Goal: Task Accomplishment & Management: Manage account settings

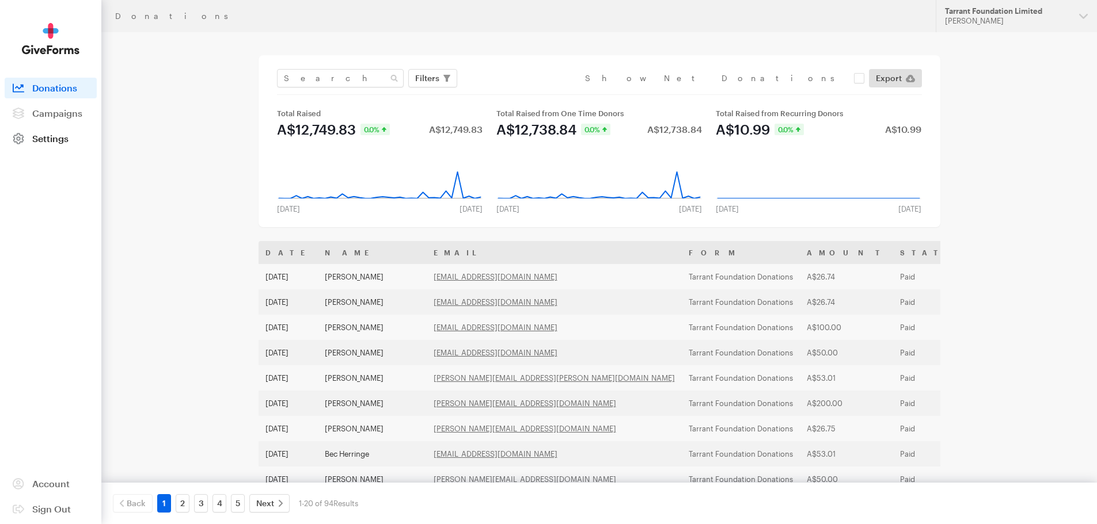
click at [57, 139] on span "Settings" at bounding box center [50, 138] width 36 height 11
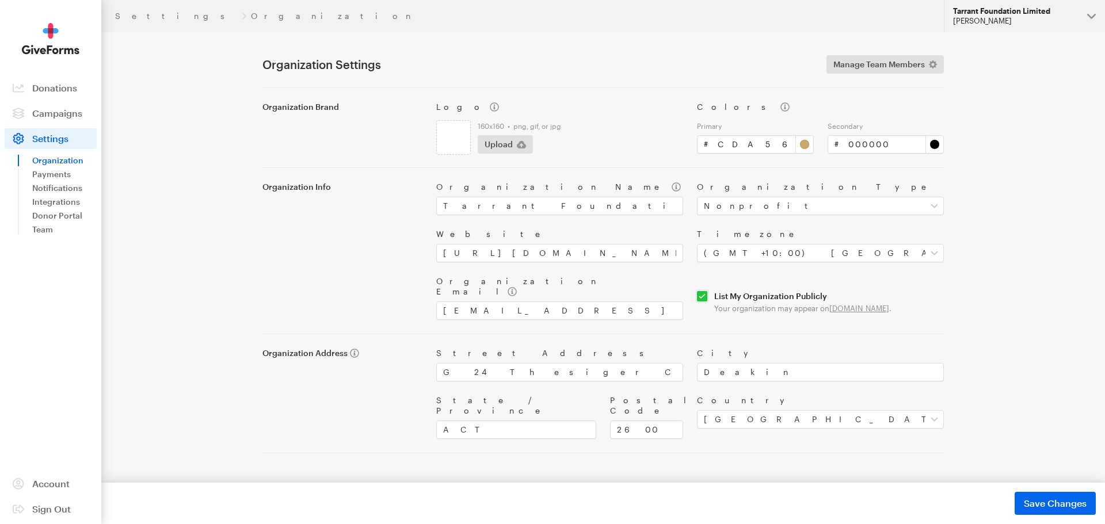
click at [1094, 18] on button "Tarrant Foundation Limited Jenni Tarrant" at bounding box center [1024, 16] width 161 height 32
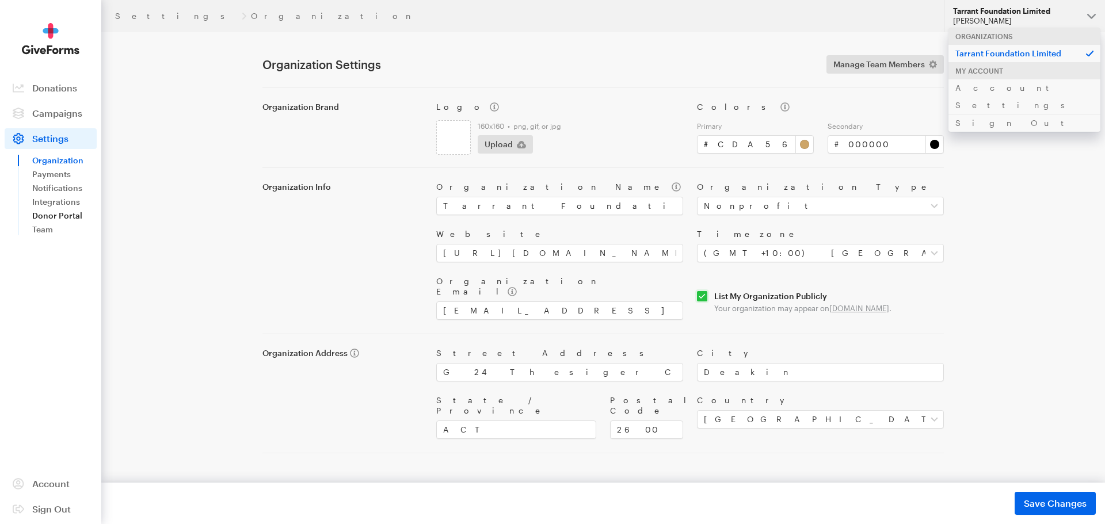
click at [67, 215] on link "Donor Portal" at bounding box center [64, 216] width 64 height 14
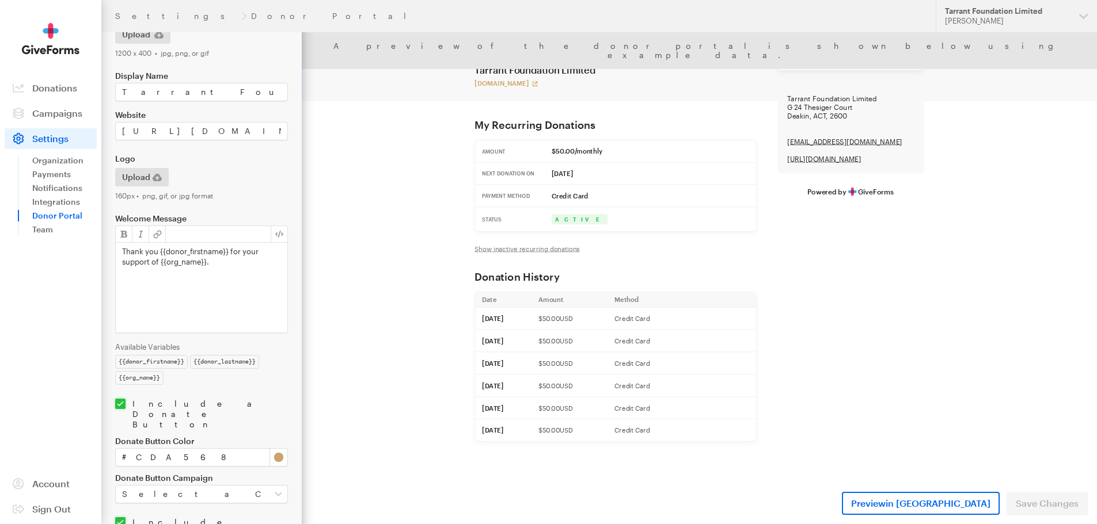
scroll to position [101, 0]
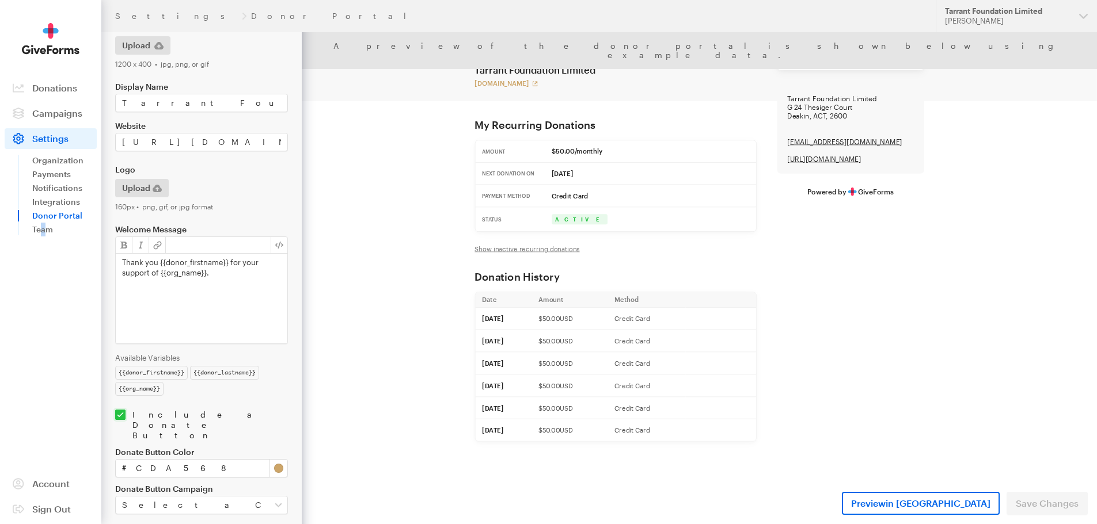
click at [44, 313] on aside "Activity Donations Donors Campaigns Active Archived Settings Organization Payme…" at bounding box center [50, 262] width 101 height 524
click at [43, 319] on aside "Activity Donations Donors Campaigns Active Archived Settings Organization Payme…" at bounding box center [50, 262] width 101 height 524
click at [60, 115] on span "Campaigns" at bounding box center [57, 113] width 50 height 11
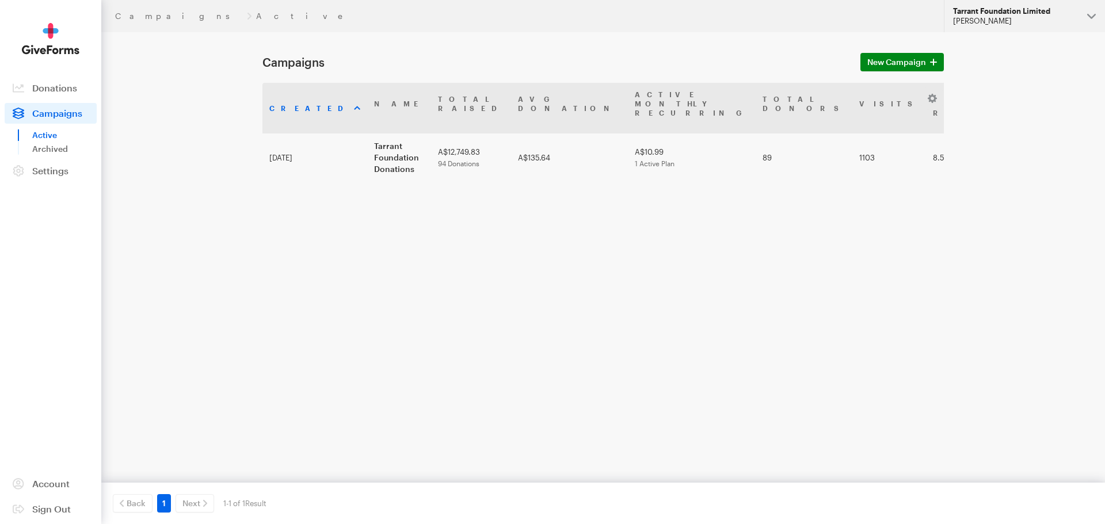
click at [983, 19] on div "[PERSON_NAME]" at bounding box center [1015, 21] width 125 height 10
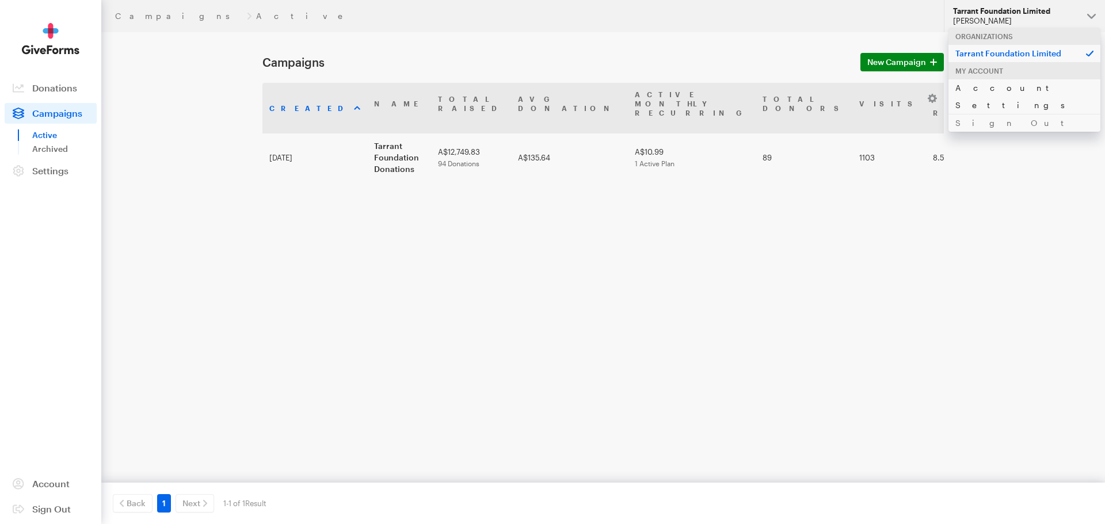
click at [988, 87] on link "Account Settings" at bounding box center [1025, 96] width 152 height 35
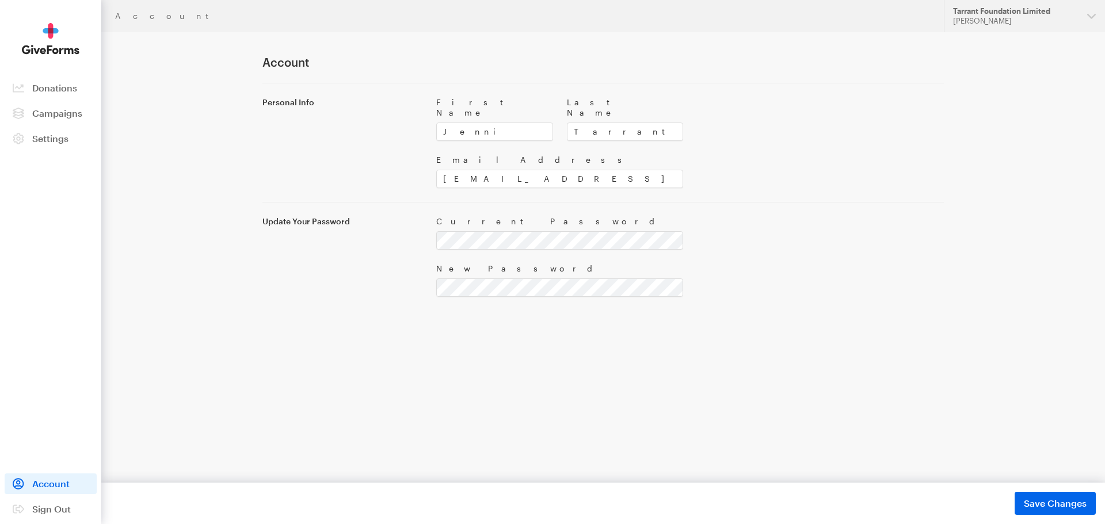
click at [54, 46] on img at bounding box center [51, 39] width 58 height 32
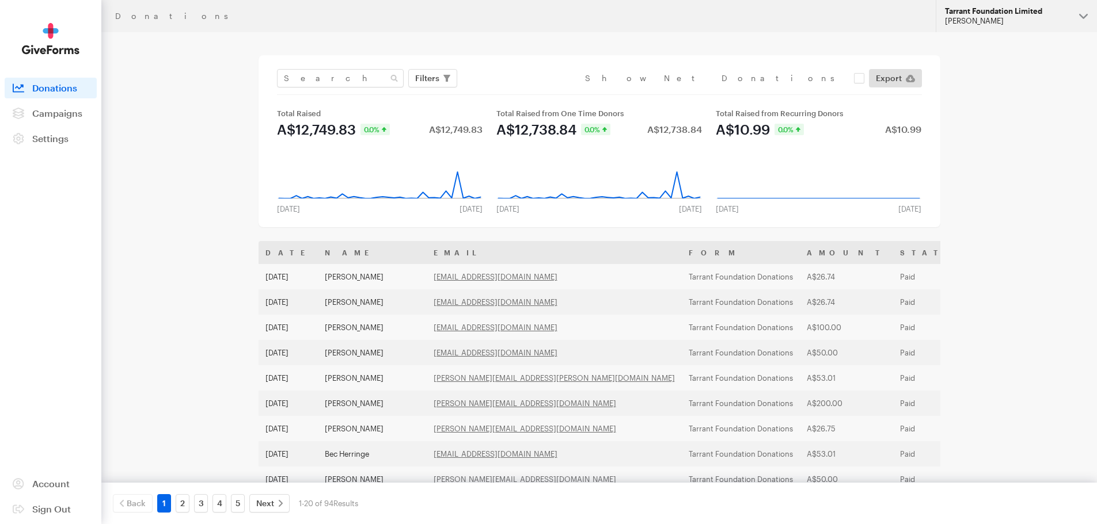
click at [975, 6] on div "Tarrant Foundation Limited" at bounding box center [1007, 11] width 125 height 10
click at [971, 14] on div "Tarrant Foundation Limited" at bounding box center [1007, 11] width 125 height 10
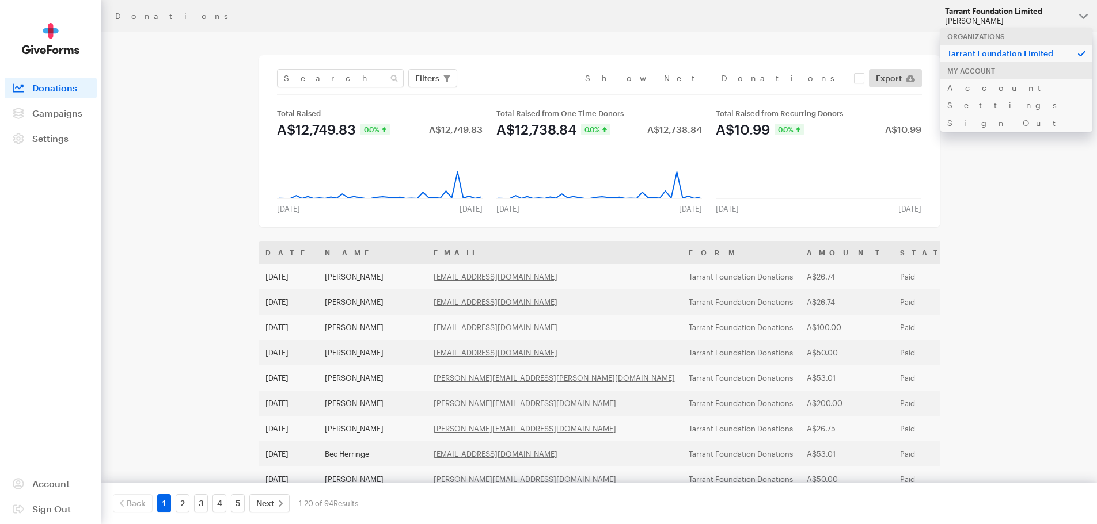
click at [979, 55] on p "Tarrant Foundation Limited" at bounding box center [1016, 53] width 152 height 18
click at [981, 72] on div "My Account" at bounding box center [1016, 70] width 152 height 17
click at [983, 86] on link "Account Settings" at bounding box center [1016, 96] width 152 height 35
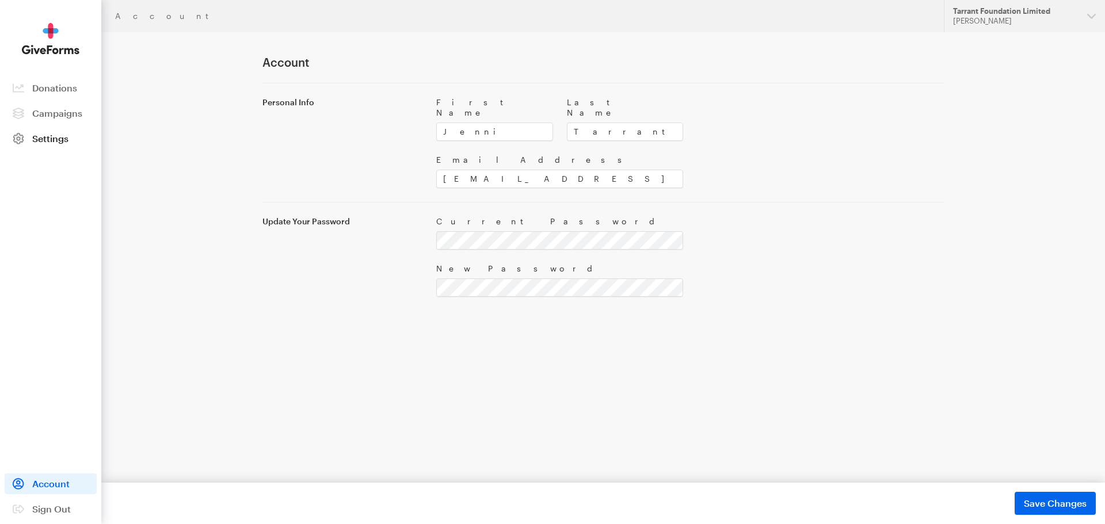
click at [61, 140] on span "Settings" at bounding box center [50, 138] width 36 height 11
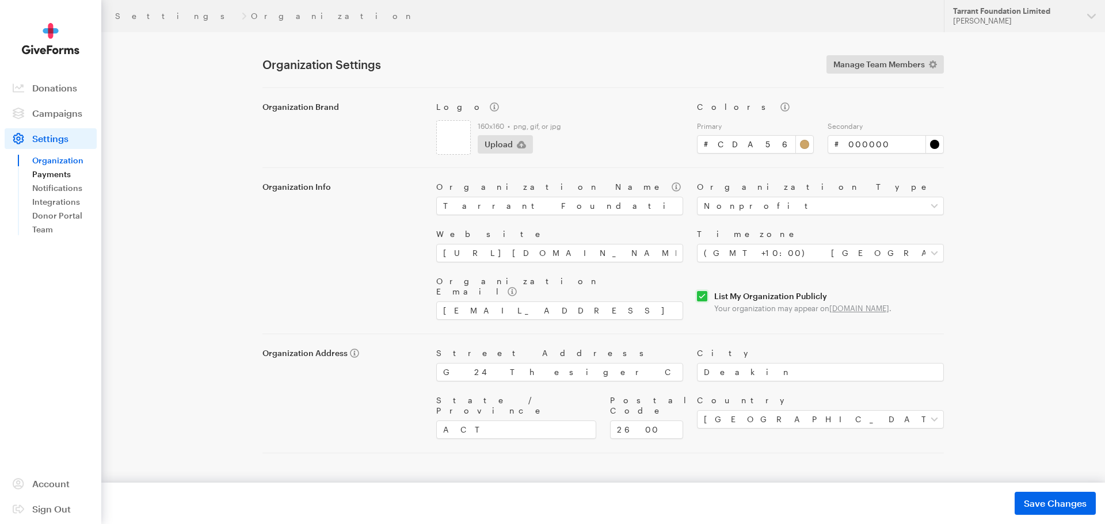
click at [66, 173] on link "Payments" at bounding box center [64, 175] width 64 height 14
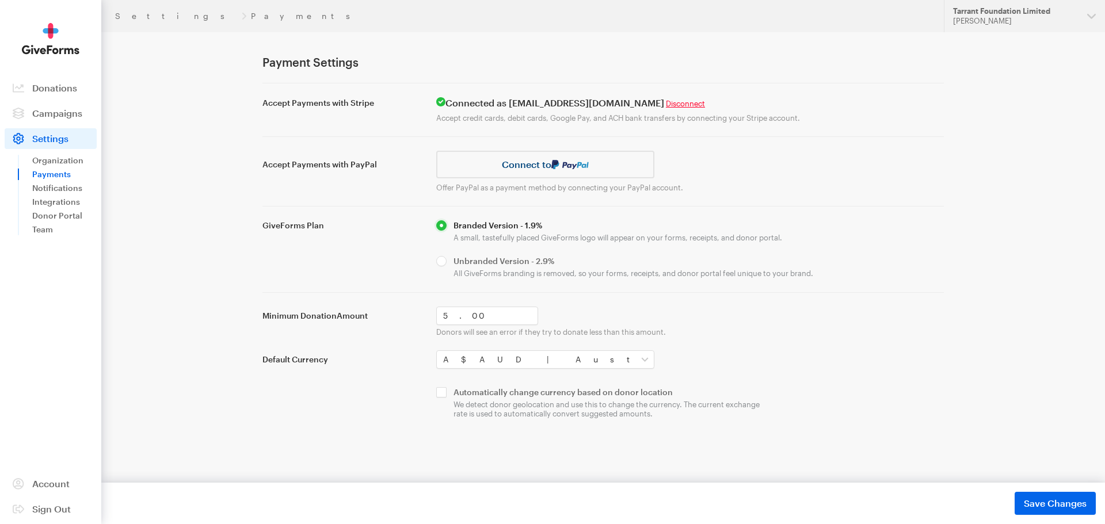
click at [45, 36] on img at bounding box center [51, 39] width 58 height 32
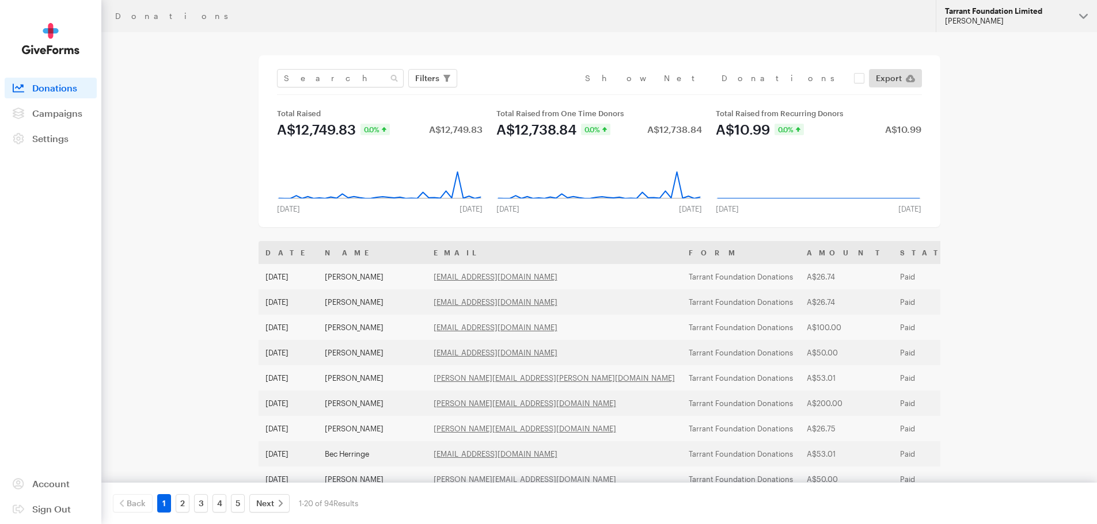
click at [1022, 4] on button "Tarrant Foundation Limited Jenni Tarrant" at bounding box center [1015, 16] width 161 height 32
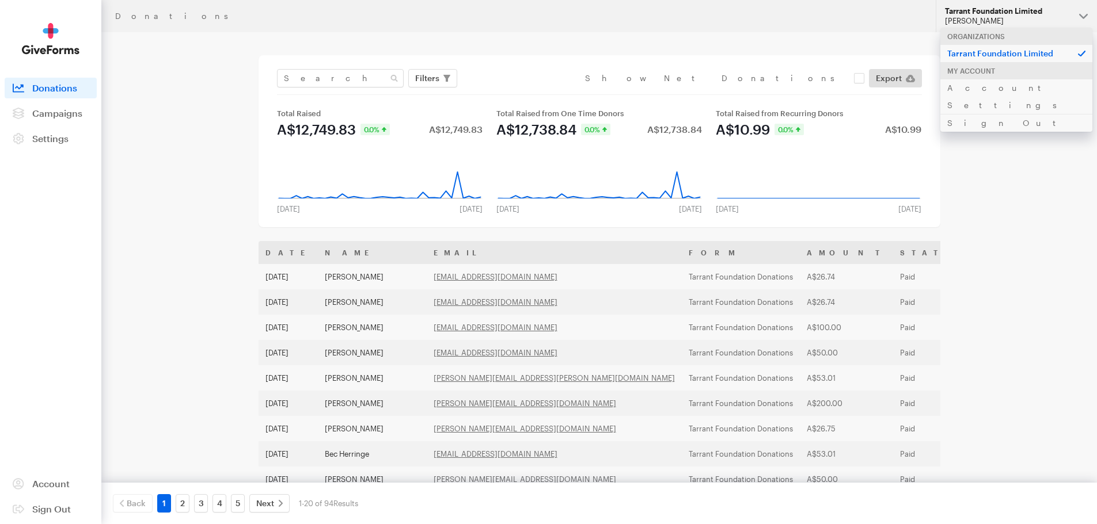
click at [1022, 4] on button "Tarrant Foundation Limited [PERSON_NAME]" at bounding box center [1015, 16] width 161 height 32
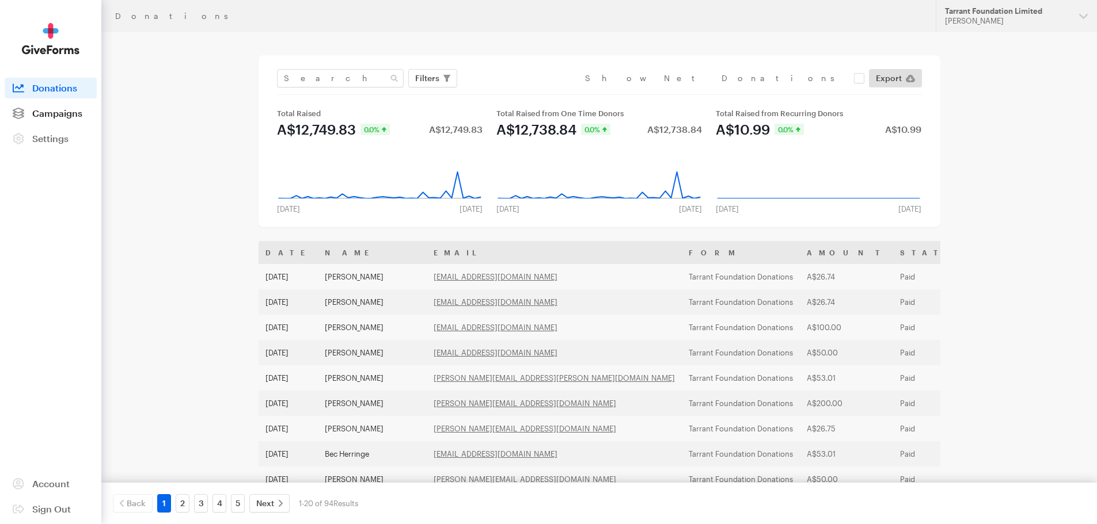
click at [66, 112] on span "Campaigns" at bounding box center [57, 113] width 50 height 11
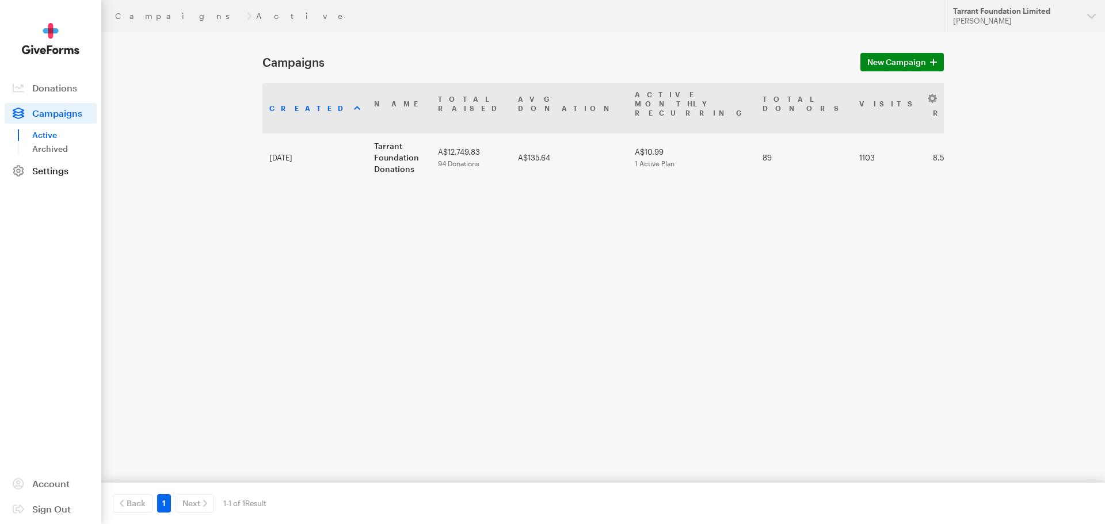
click at [64, 172] on span "Settings" at bounding box center [50, 170] width 36 height 11
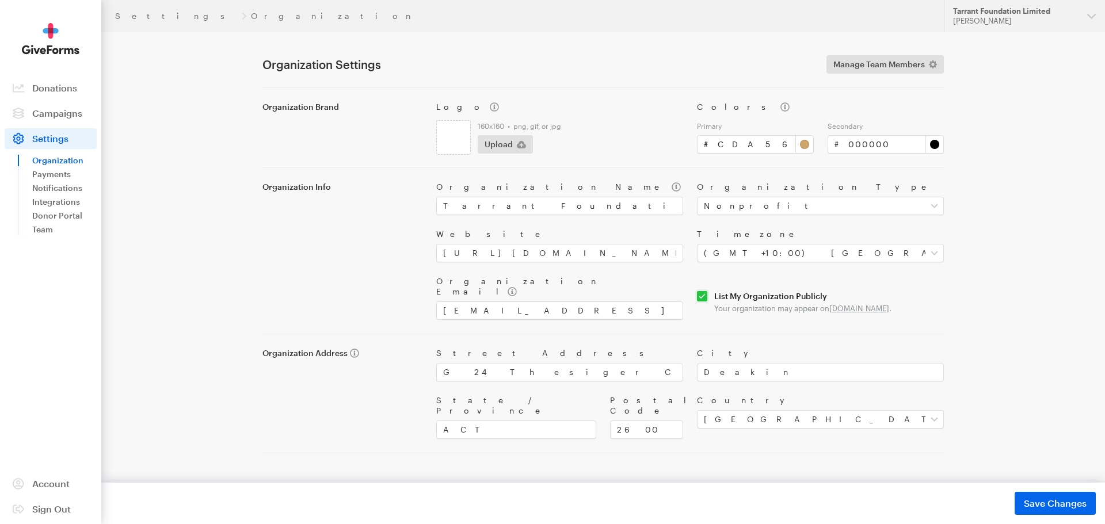
click at [47, 52] on img at bounding box center [51, 39] width 58 height 32
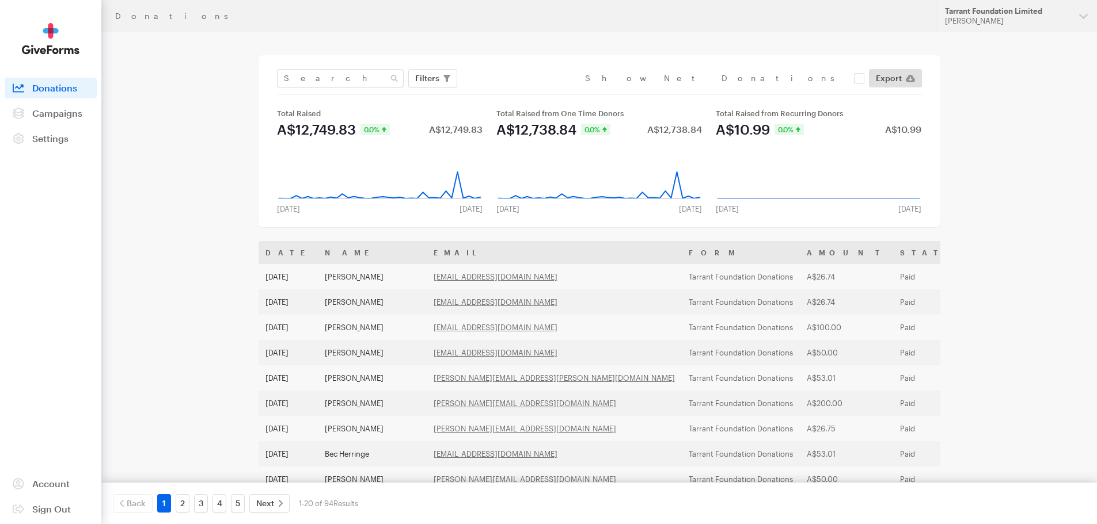
click at [144, 18] on div "Donations" at bounding box center [518, 16] width 807 height 9
click at [1079, 16] on button "Tarrant Foundation Limited Jenni Tarrant" at bounding box center [1015, 16] width 161 height 32
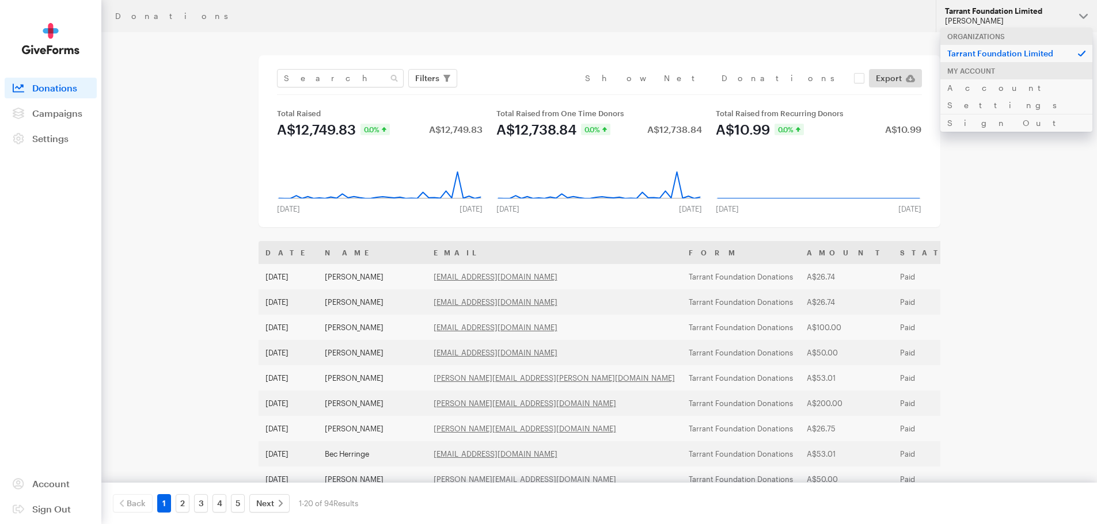
click at [1033, 52] on p "Tarrant Foundation Limited" at bounding box center [1016, 53] width 152 height 18
click at [152, 191] on main "Donations Filters Clear Filters Apply Date Jul 27, 2025 - Aug 23, 2025 Forms Ta…" at bounding box center [548, 434] width 829 height 804
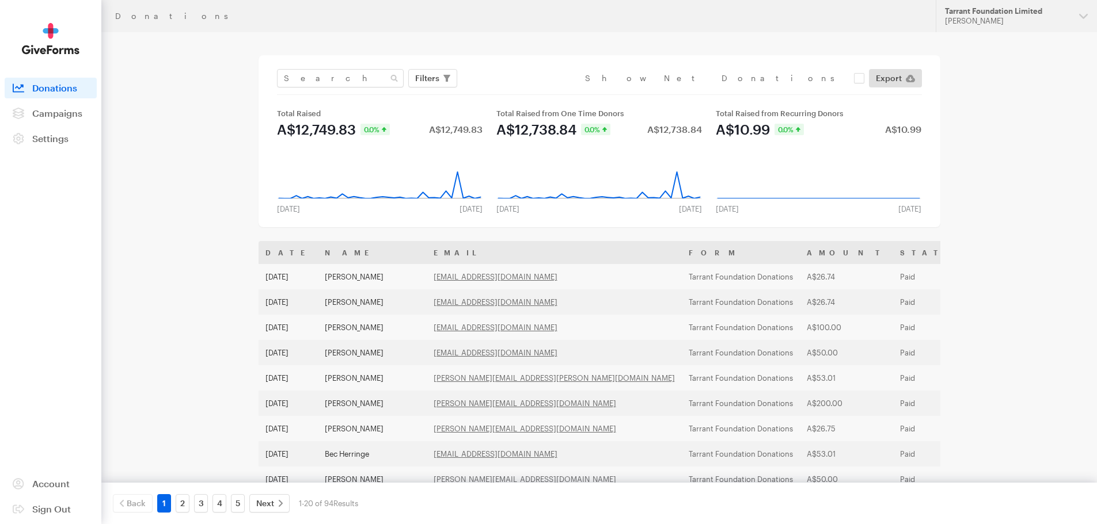
click at [50, 36] on img at bounding box center [51, 39] width 58 height 32
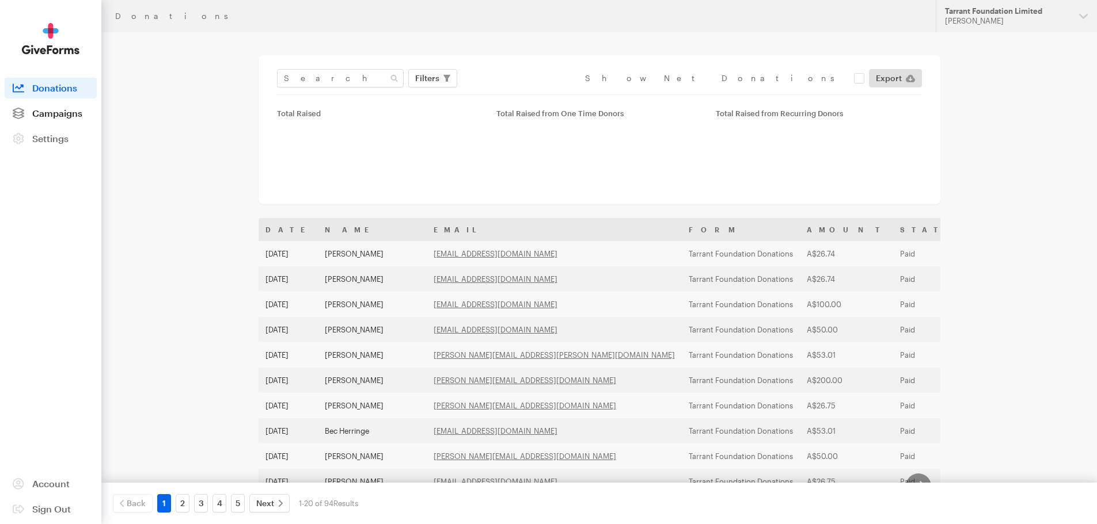
click at [62, 114] on span "Campaigns" at bounding box center [57, 113] width 50 height 11
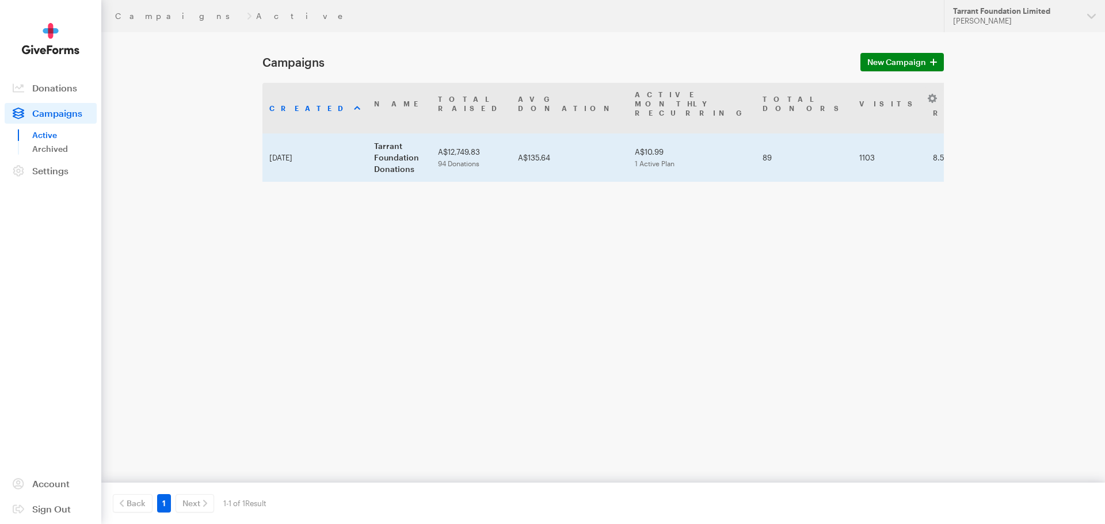
click at [378, 134] on td "Tarrant Foundation Donations" at bounding box center [399, 158] width 64 height 48
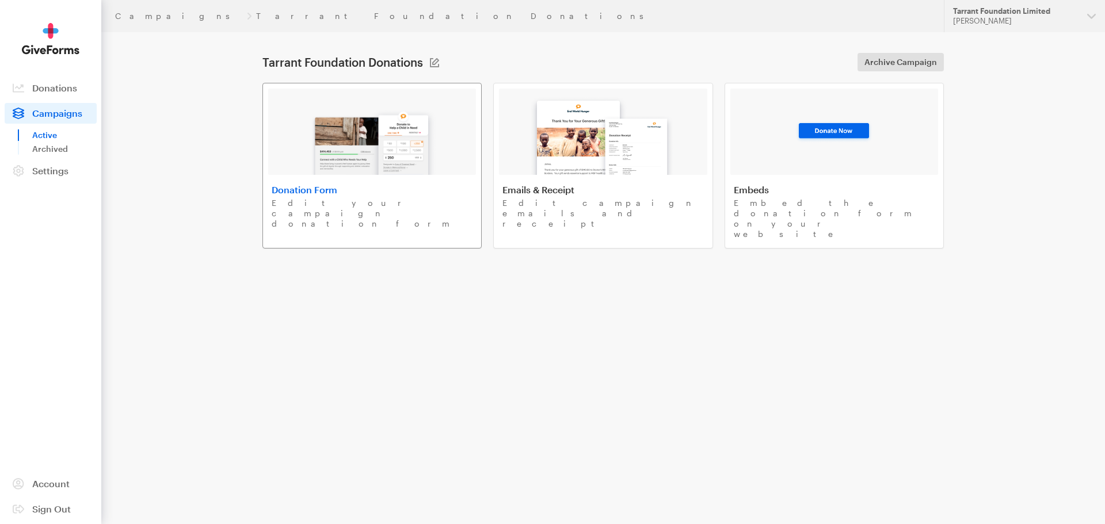
click at [351, 146] on img at bounding box center [372, 138] width 135 height 74
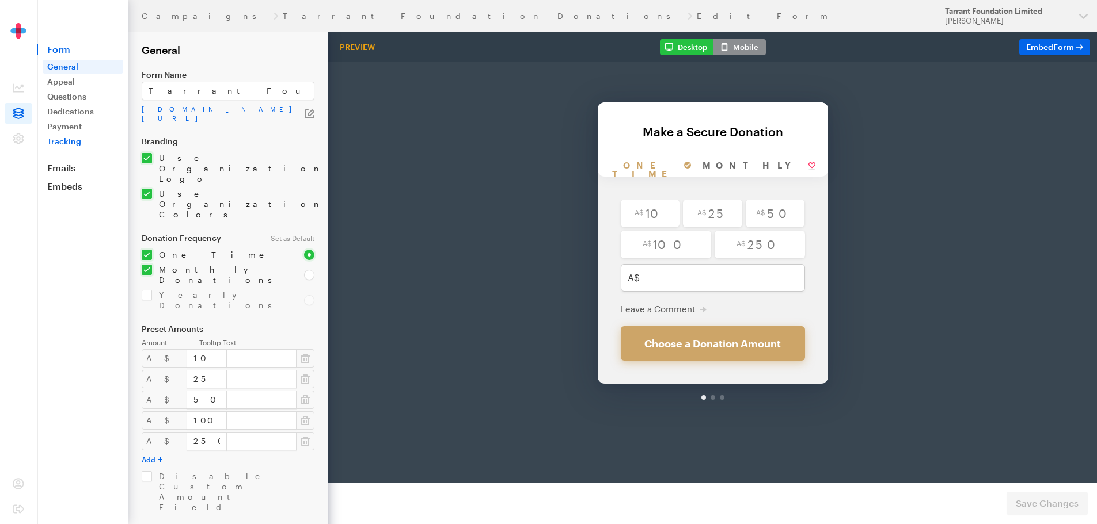
click at [70, 140] on link "Tracking" at bounding box center [83, 142] width 81 height 14
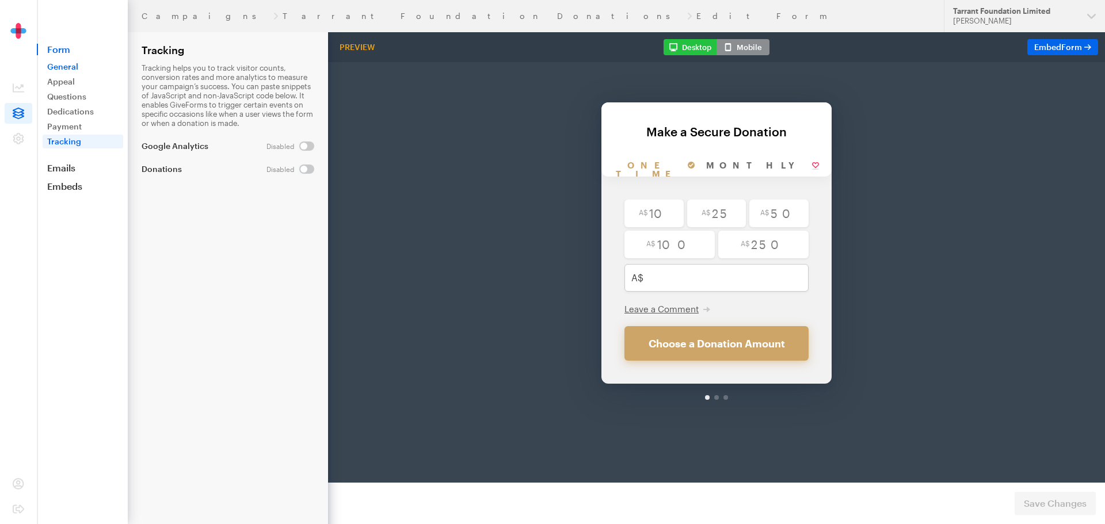
click at [69, 66] on link "General" at bounding box center [83, 67] width 81 height 14
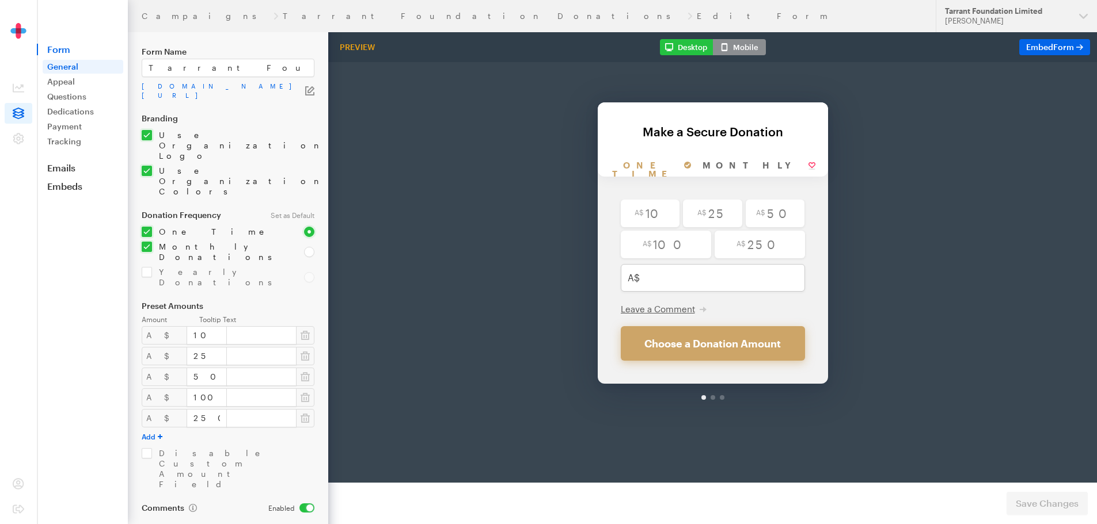
scroll to position [46, 0]
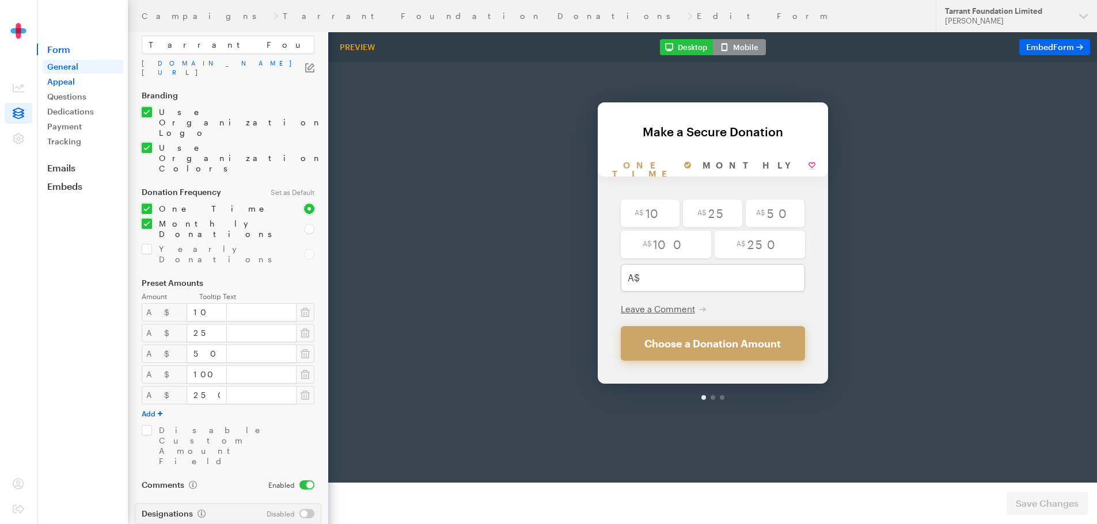
click at [71, 82] on link "Appeal" at bounding box center [83, 82] width 81 height 14
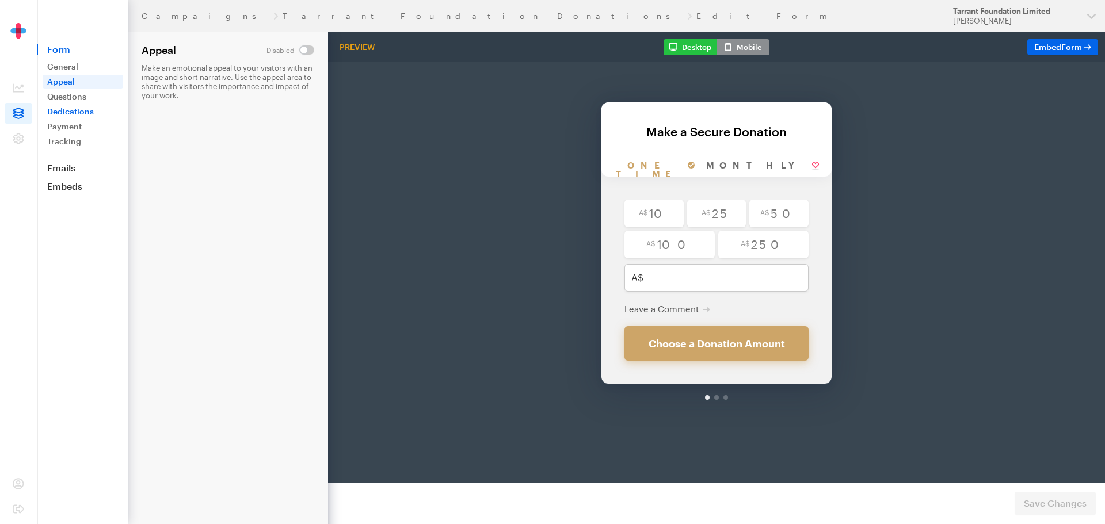
click at [85, 111] on link "Dedications" at bounding box center [83, 112] width 81 height 14
click at [83, 124] on link "Payment" at bounding box center [83, 127] width 81 height 14
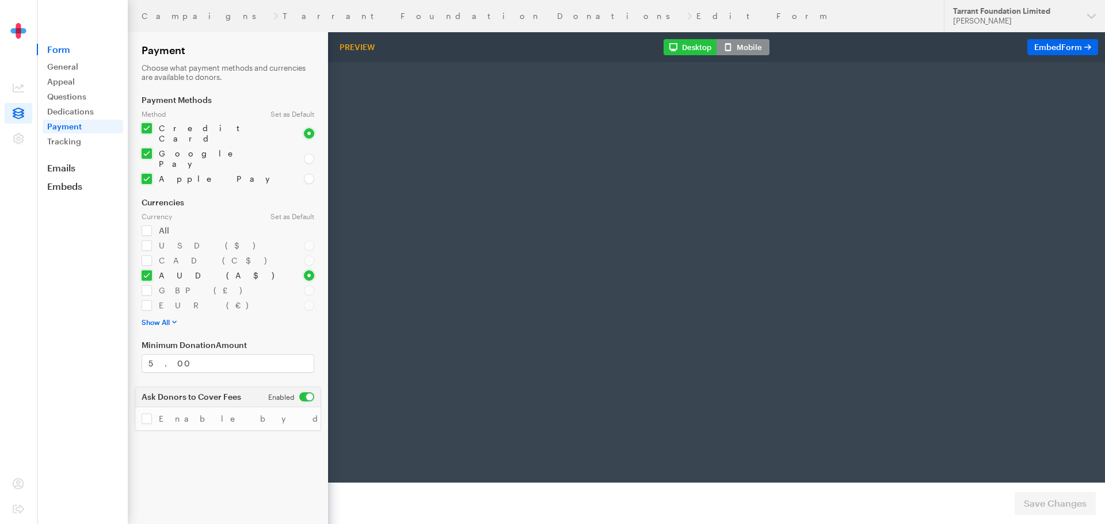
radio input "true"
type input "250"
type input "[EMAIL_ADDRESS][DOMAIN_NAME]"
type input "first"
type input "last"
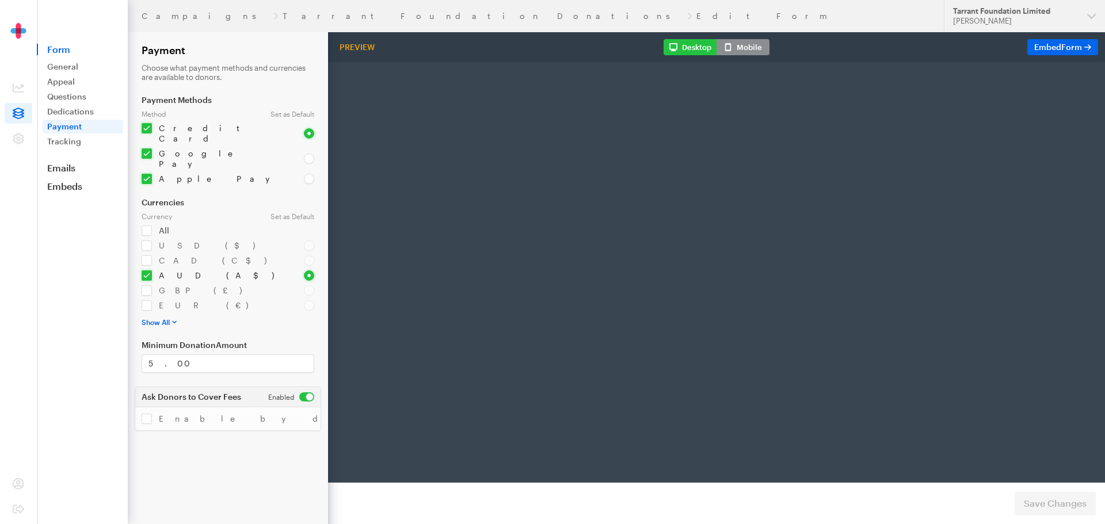
type input "address"
type input "892345"
type input "Los Angelis"
type input "CA"
select select "US"
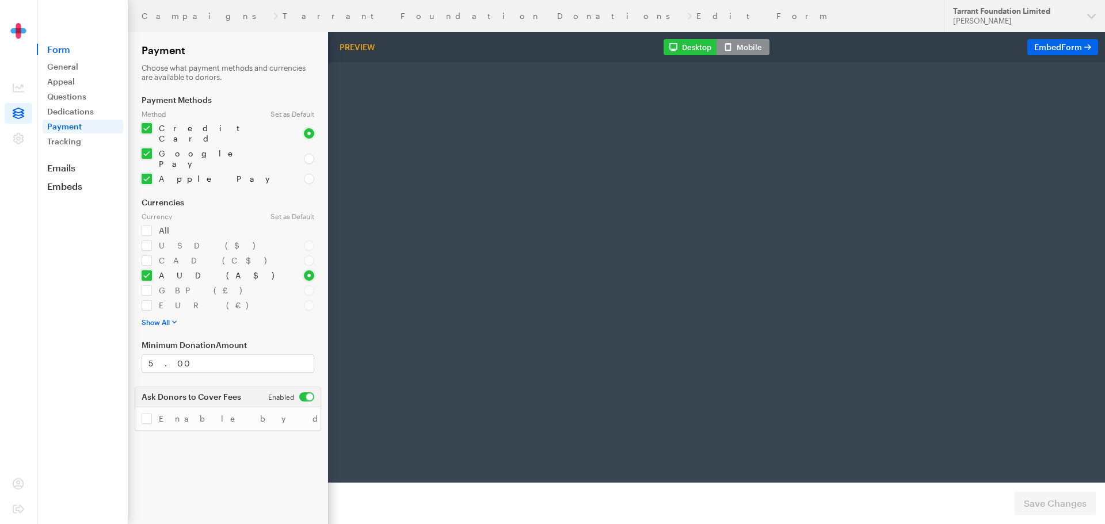
checkbox input "false"
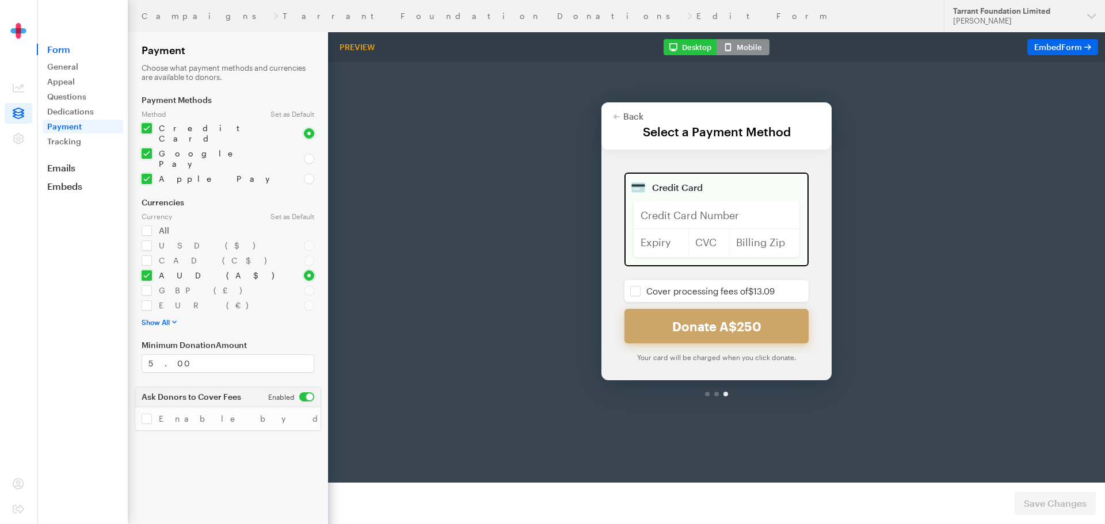
click at [90, 315] on aside "Form General Appeal Questions Dedications Payment Tracking Emails Embeds Donate…" at bounding box center [82, 262] width 91 height 524
click at [64, 53] on span "Form" at bounding box center [82, 50] width 91 height 12
click at [67, 63] on link "General" at bounding box center [83, 67] width 81 height 14
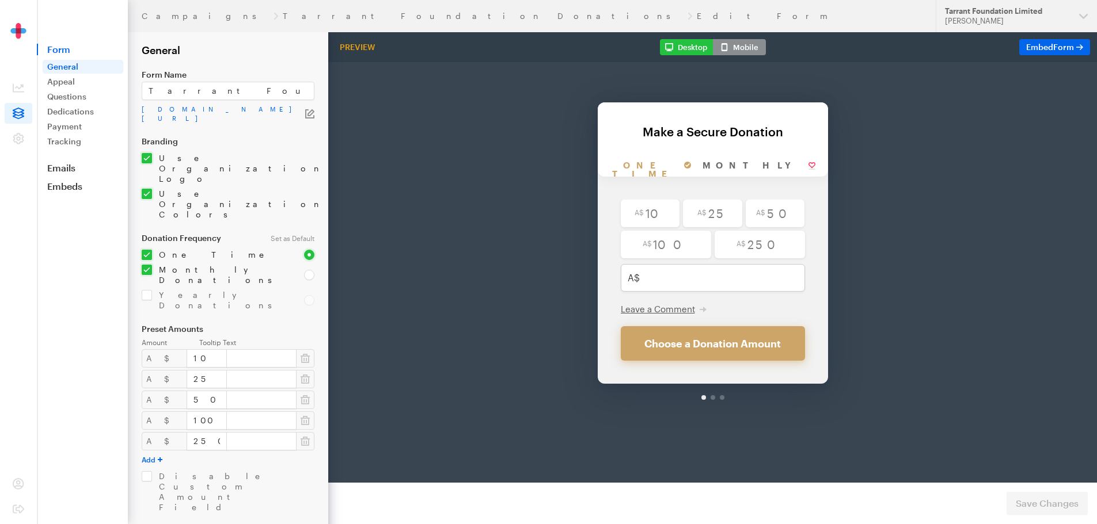
click at [903, 58] on div "Back Back Make a Secure Donation For your generous donation of $250.00 One time…" at bounding box center [712, 218] width 769 height 372
click at [63, 81] on link "Appeal" at bounding box center [83, 82] width 81 height 14
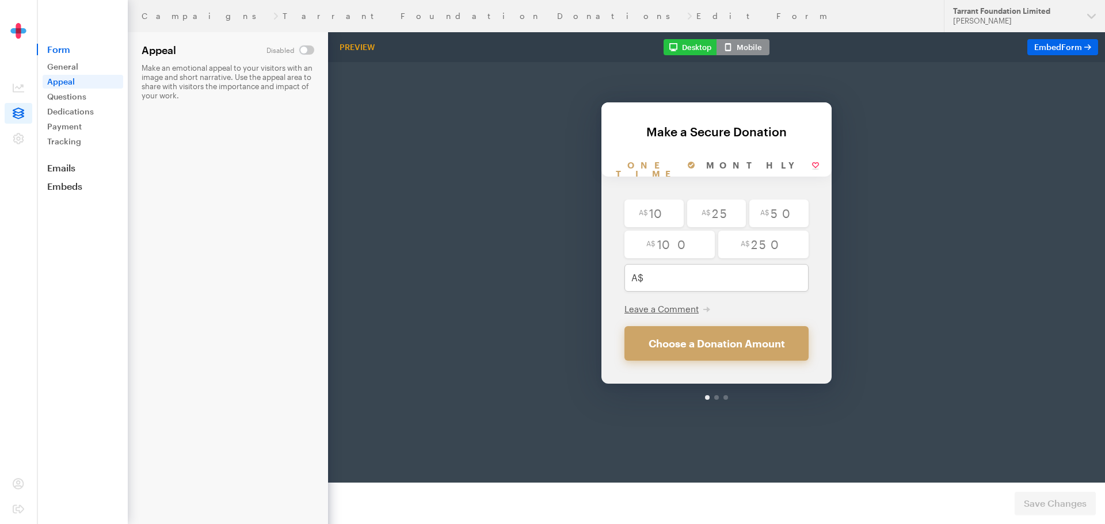
click at [312, 48] on input "checkbox" at bounding box center [291, 49] width 48 height 9
checkbox input "true"
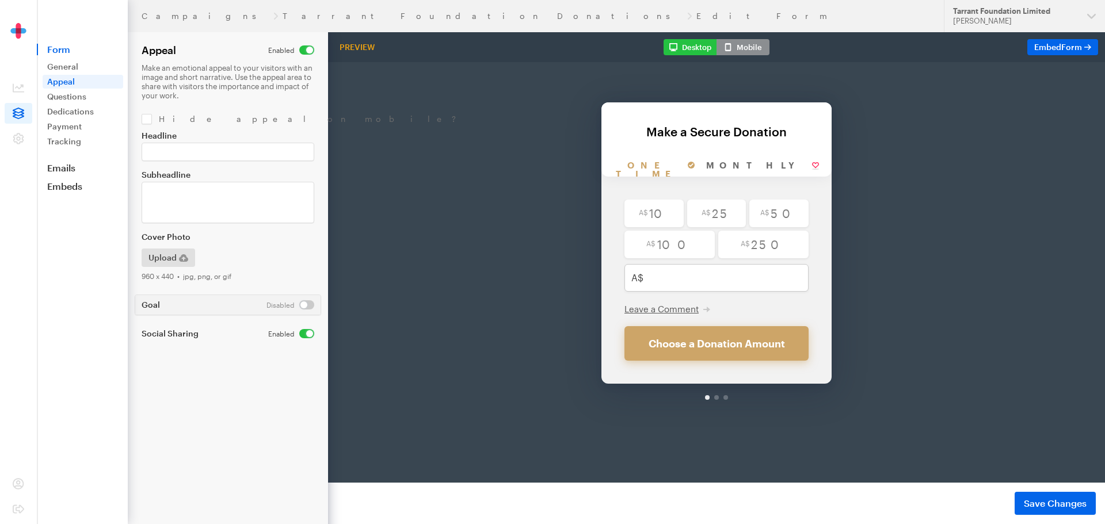
click at [308, 302] on input "checkbox" at bounding box center [291, 305] width 48 height 9
checkbox input "true"
click at [201, 337] on input "Goal Amount" at bounding box center [251, 342] width 128 height 18
type input "20000"
click at [227, 414] on label "Social Sharing" at bounding box center [198, 410] width 113 height 9
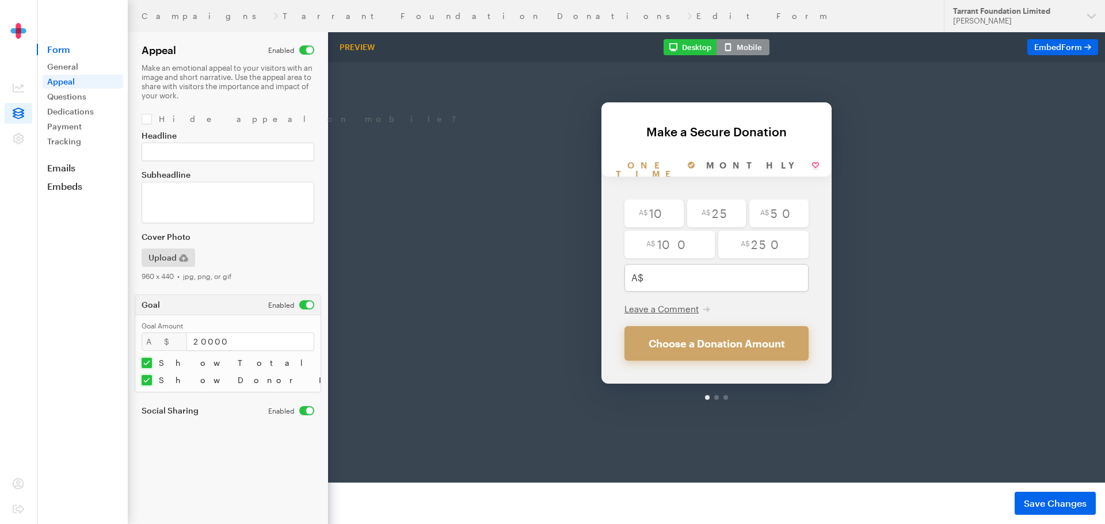
click at [302, 410] on input "checkbox" at bounding box center [291, 410] width 46 height 9
checkbox input "false"
click at [1047, 496] on button "Save Changes" at bounding box center [1055, 503] width 81 height 23
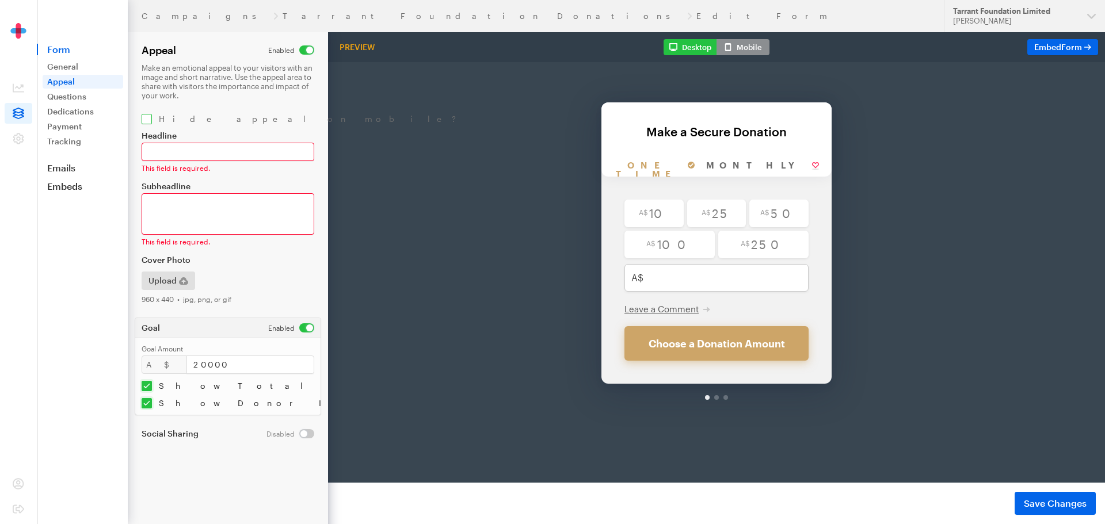
click at [147, 120] on input "checkbox" at bounding box center [301, 119] width 318 height 10
checkbox input "true"
click at [260, 459] on form "Campaigns Tarrant Foundation Donations Edit Form Appeal Make an emotional appea…" at bounding box center [164, 262] width 328 height 524
click at [160, 153] on input "Headline" at bounding box center [228, 152] width 173 height 18
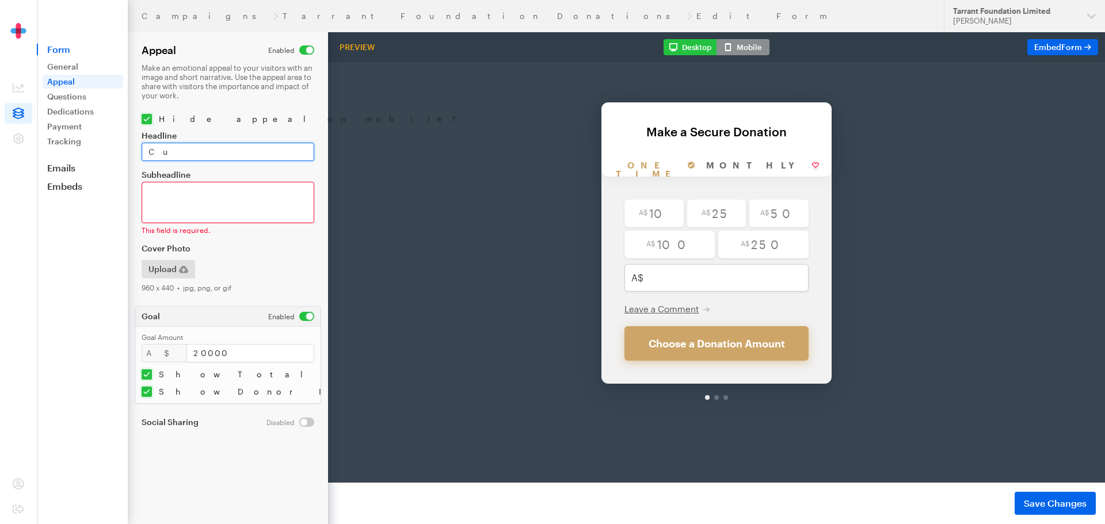
type input "C"
type input "Jenni's 100 km walk in 24 hours"
click at [189, 187] on textarea "Subheadline" at bounding box center [228, 202] width 173 height 41
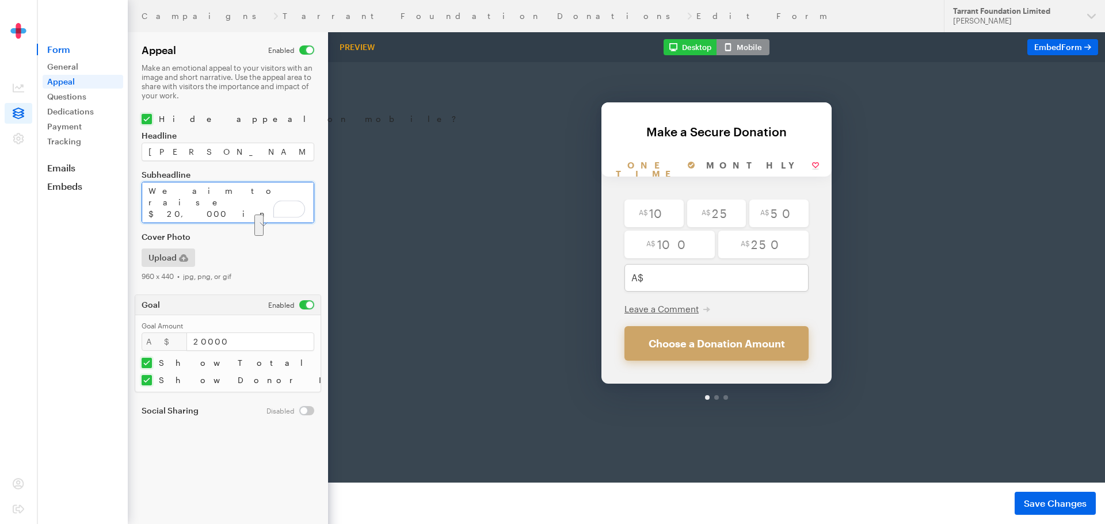
drag, startPoint x: 210, startPoint y: 214, endPoint x: 191, endPoint y: 202, distance: 21.7
click at [191, 202] on textarea "We aim to raise $20,000 in our current campaign. Jenni will be walking approxim…" at bounding box center [228, 202] width 173 height 41
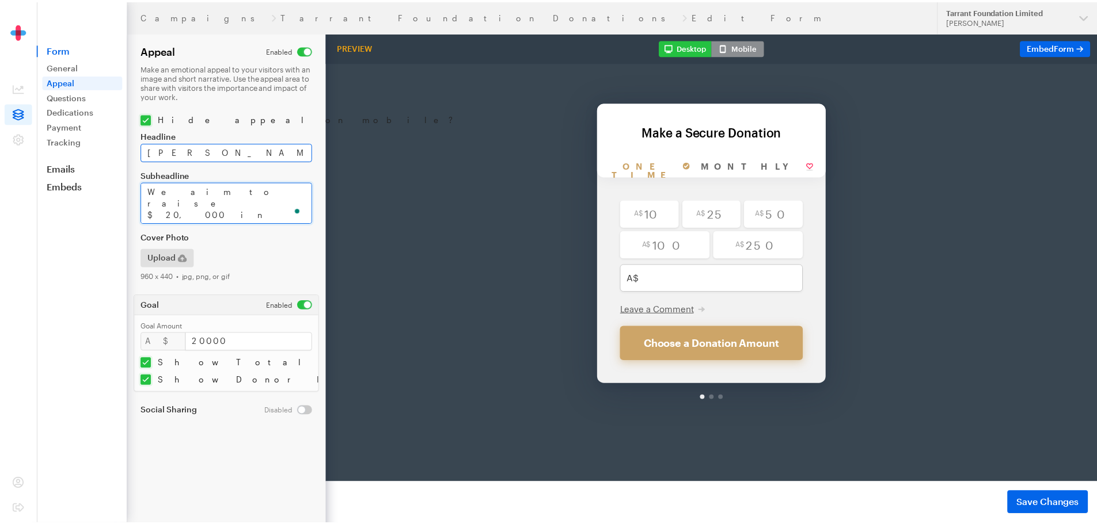
scroll to position [7, 0]
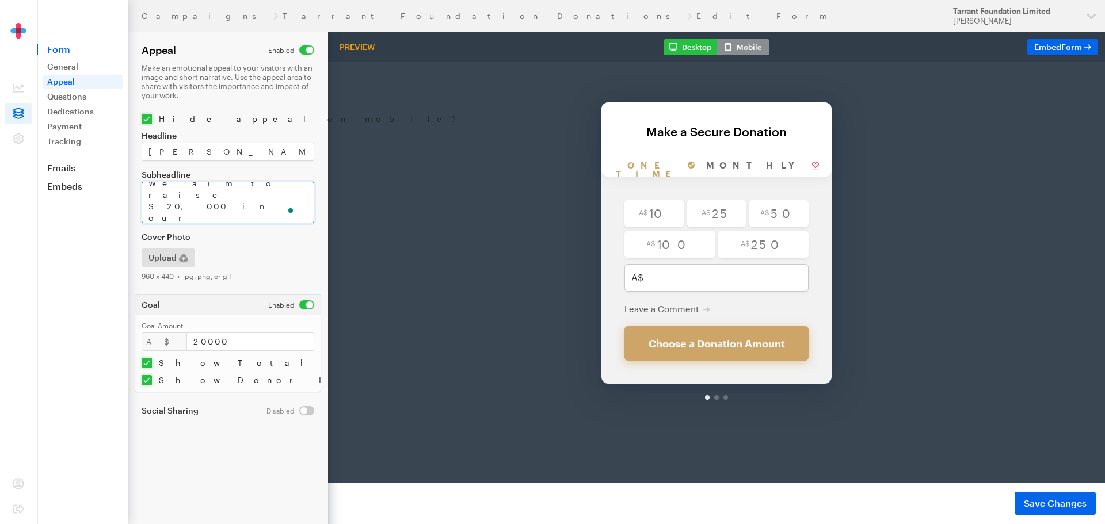
type textarea "We aim to raise $20,000 in our current campaign. We are also receiving direct d…"
click at [243, 264] on div "Upload" at bounding box center [227, 258] width 177 height 18
click at [1063, 499] on span "Save Changes" at bounding box center [1055, 504] width 63 height 14
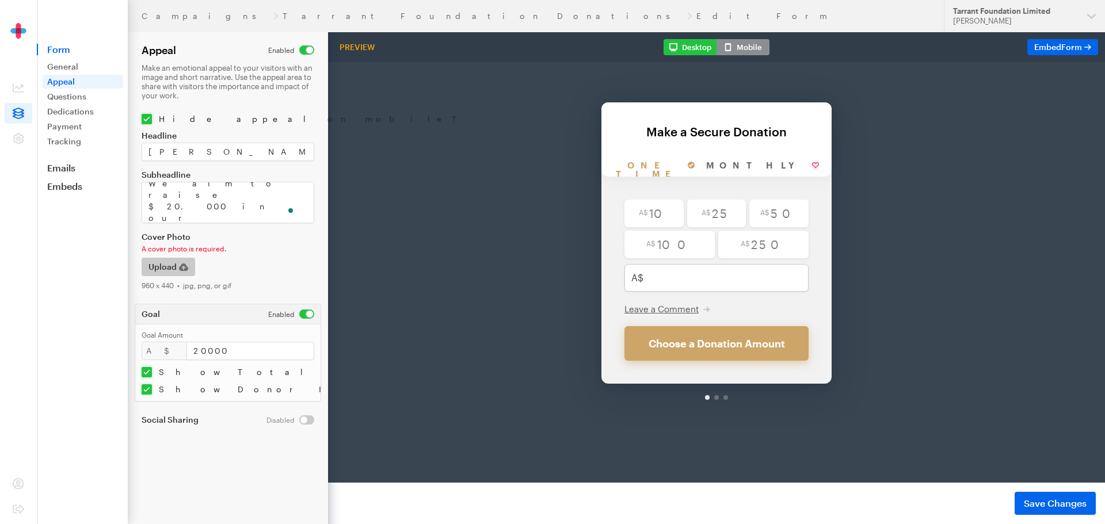
click at [176, 267] on span "Upload" at bounding box center [163, 267] width 28 height 14
click at [175, 271] on span "Upload" at bounding box center [163, 267] width 28 height 14
click at [912, 214] on div "Back Back Make a Secure Donation For your generous donation of $250.00 One time…" at bounding box center [716, 218] width 777 height 372
click at [156, 267] on span "Upload" at bounding box center [163, 267] width 28 height 14
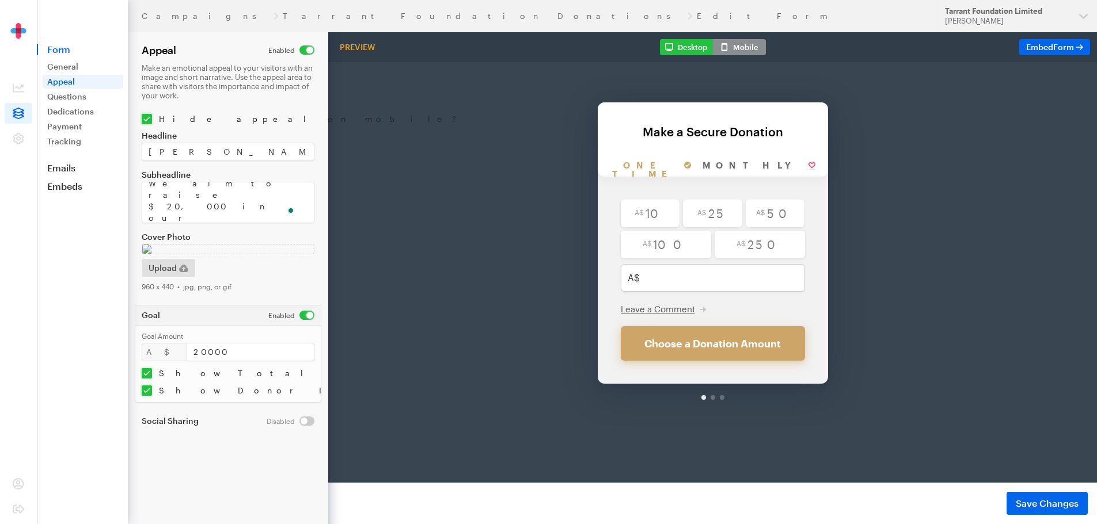
scroll to position [90, 0]
click at [1066, 503] on span "Save Changes" at bounding box center [1046, 504] width 63 height 14
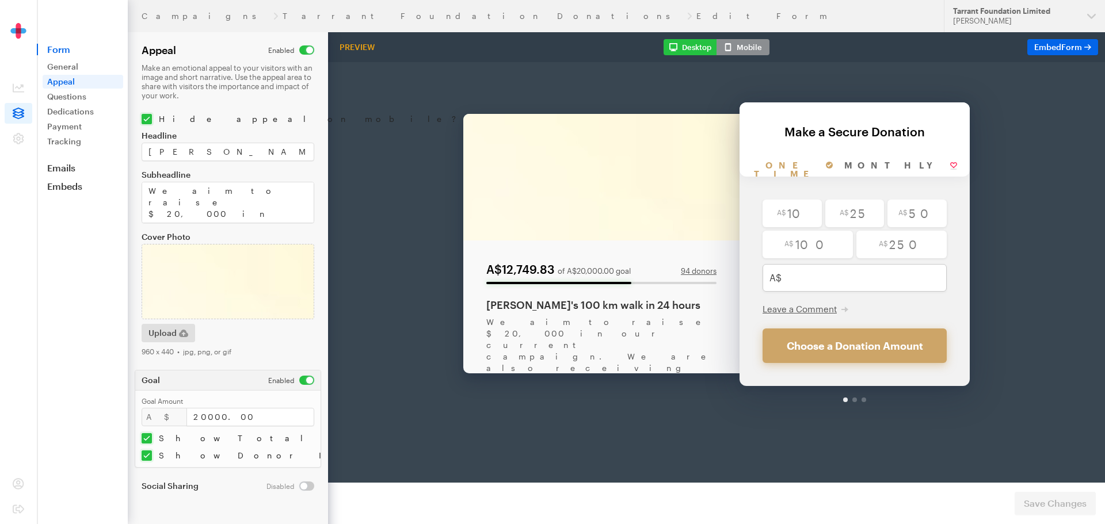
click at [683, 399] on div "Back About this Fundraiser Back A$12,749.83 of A$20,000.00 goal 94 donors Jenni…" at bounding box center [716, 219] width 777 height 375
click at [613, 160] on img at bounding box center [601, 147] width 276 height 127
click at [215, 288] on img at bounding box center [228, 281] width 173 height 75
click at [215, 287] on img at bounding box center [228, 281] width 173 height 75
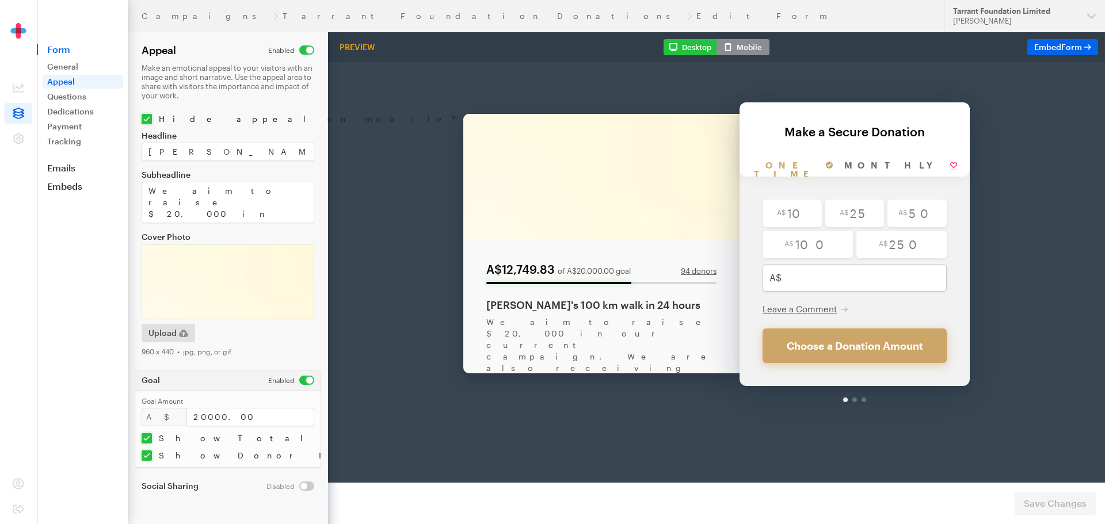
click at [543, 379] on div "Back A$12,749.83 of A$20,000.00 goal 94 donors Jenni's 100 km walk in 24 hours …" at bounding box center [716, 208] width 507 height 352
click at [753, 47] on button "Mobile" at bounding box center [743, 47] width 53 height 16
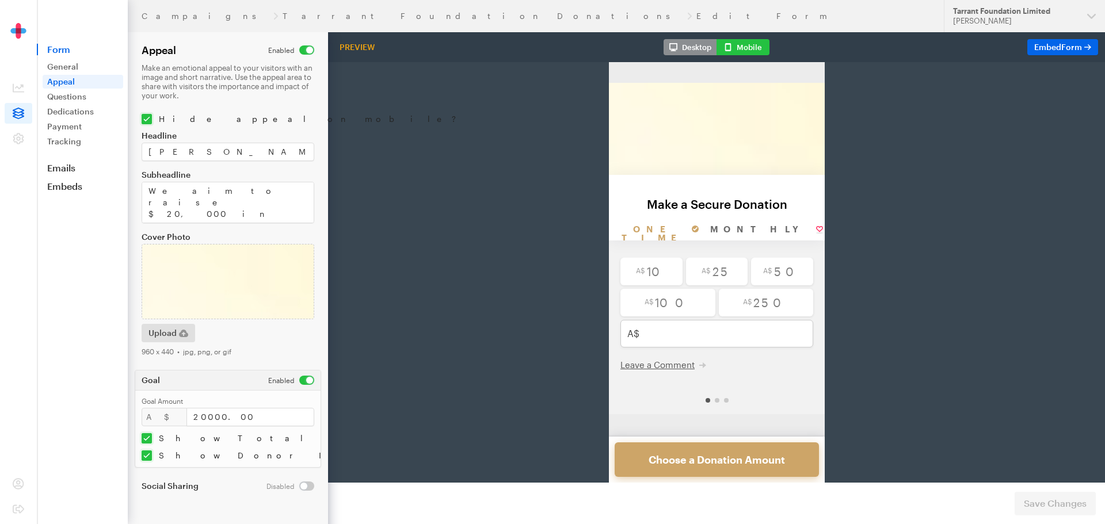
click at [688, 48] on button "Desktop" at bounding box center [690, 47] width 53 height 16
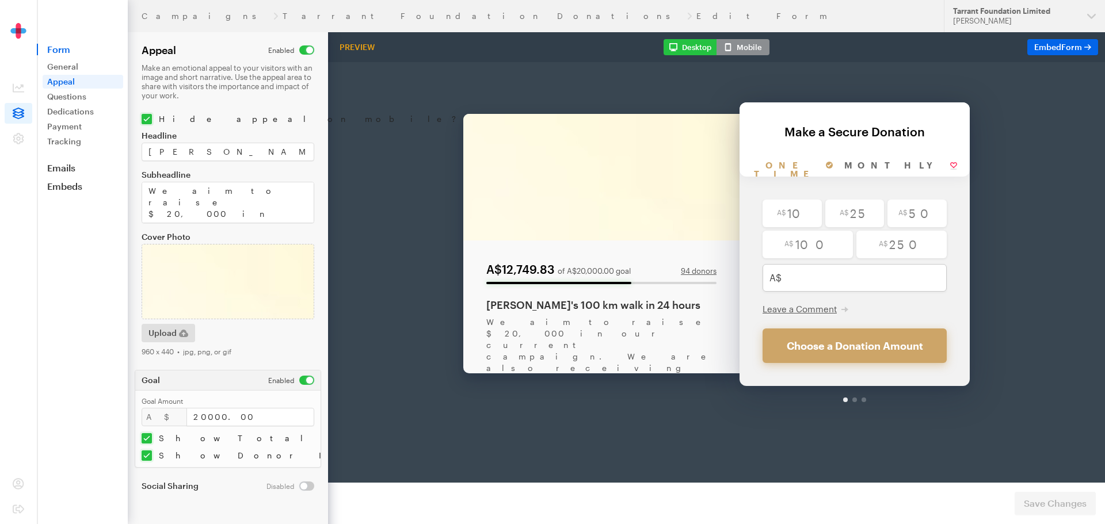
click at [641, 39] on div "Back A$12,749.83 of A$20,000.00 goal 94 donors Jenni's 100 km walk in 24 hours …" at bounding box center [716, 208] width 507 height 352
click at [145, 119] on input "checkbox" at bounding box center [301, 119] width 318 height 10
checkbox input "false"
click at [157, 334] on span "Upload" at bounding box center [163, 333] width 28 height 14
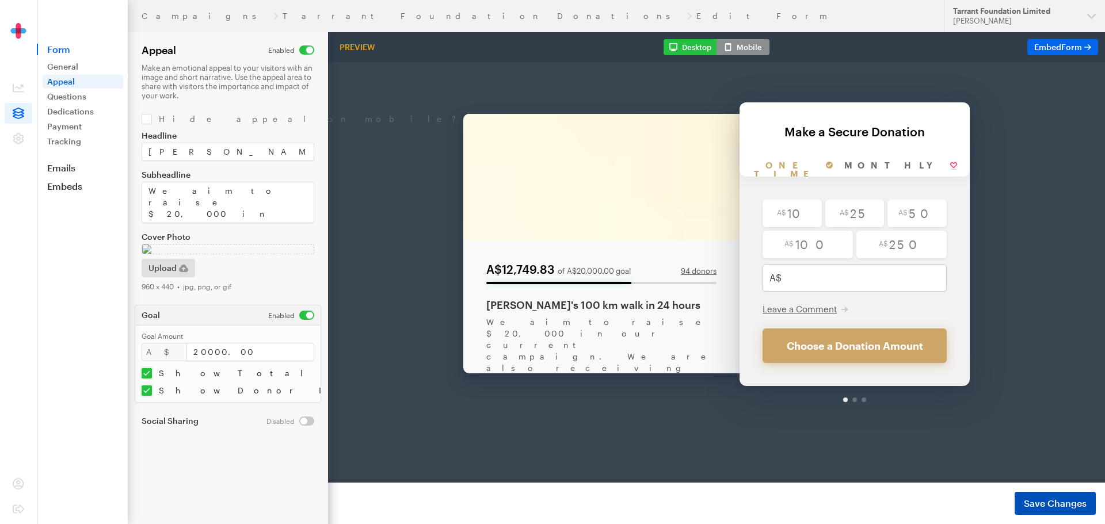
click at [1052, 499] on span "Save Changes" at bounding box center [1055, 504] width 63 height 14
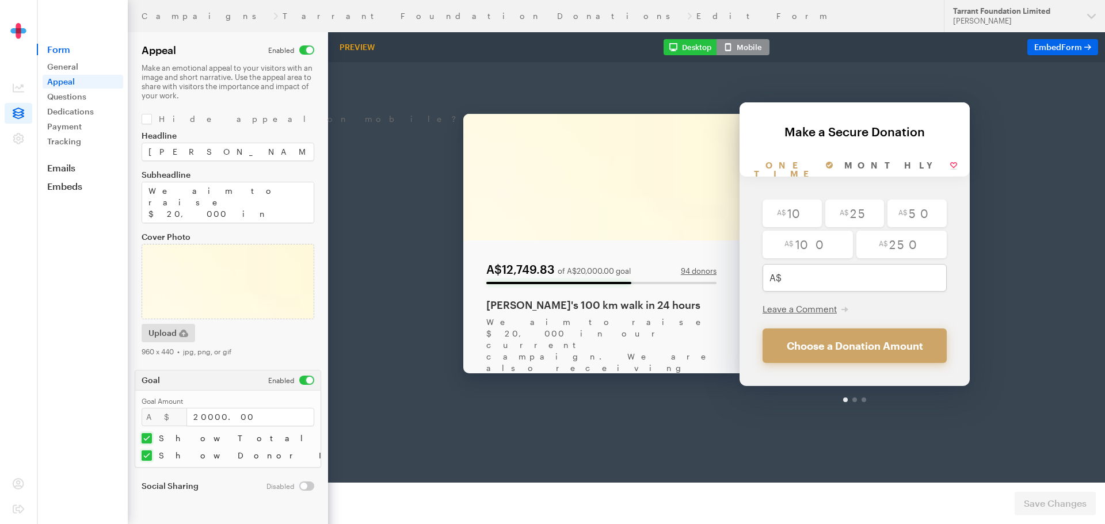
click at [724, 417] on body "Back About this Fundraiser Back A$12,749.83 of A$20,000.00 goal 94 donors [PERS…" at bounding box center [716, 242] width 777 height 421
click at [174, 331] on span "Upload" at bounding box center [163, 333] width 28 height 14
click at [1064, 44] on span "Form" at bounding box center [1072, 47] width 21 height 10
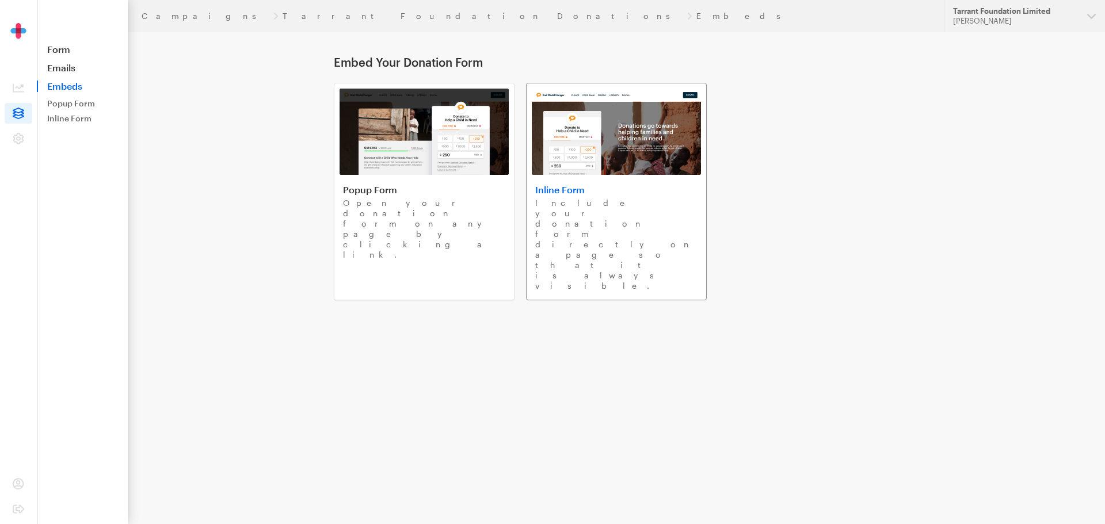
click at [631, 158] on img at bounding box center [616, 132] width 169 height 86
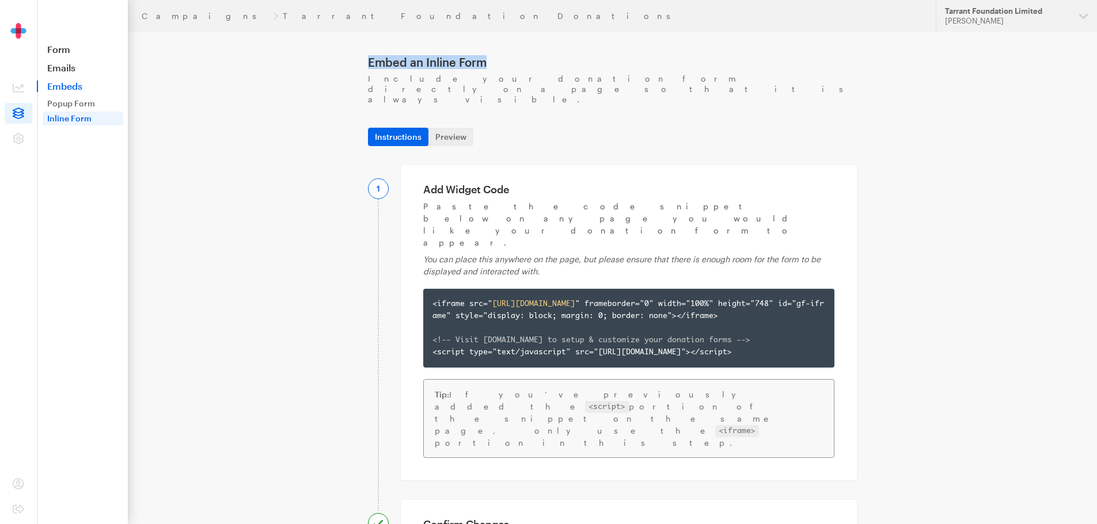
drag, startPoint x: 503, startPoint y: 66, endPoint x: 367, endPoint y: 64, distance: 135.9
click at [367, 64] on main "Embed an Inline Form Include your donation form directly on a page so that it i…" at bounding box center [548, 408] width 829 height 816
copy h1 "Embed an Inline Form"
click at [66, 85] on link "Embeds" at bounding box center [82, 87] width 91 height 12
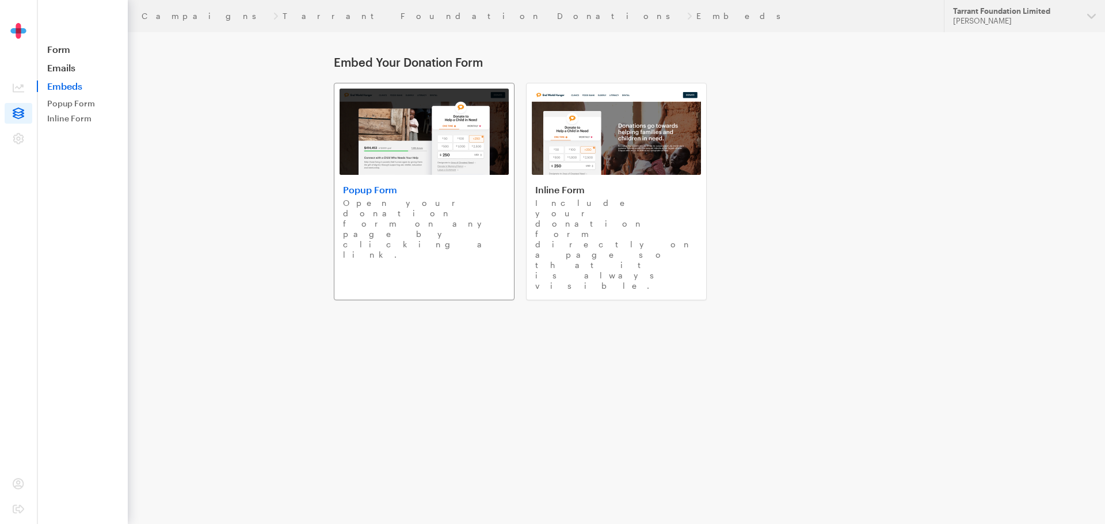
click at [435, 125] on img at bounding box center [424, 132] width 169 height 86
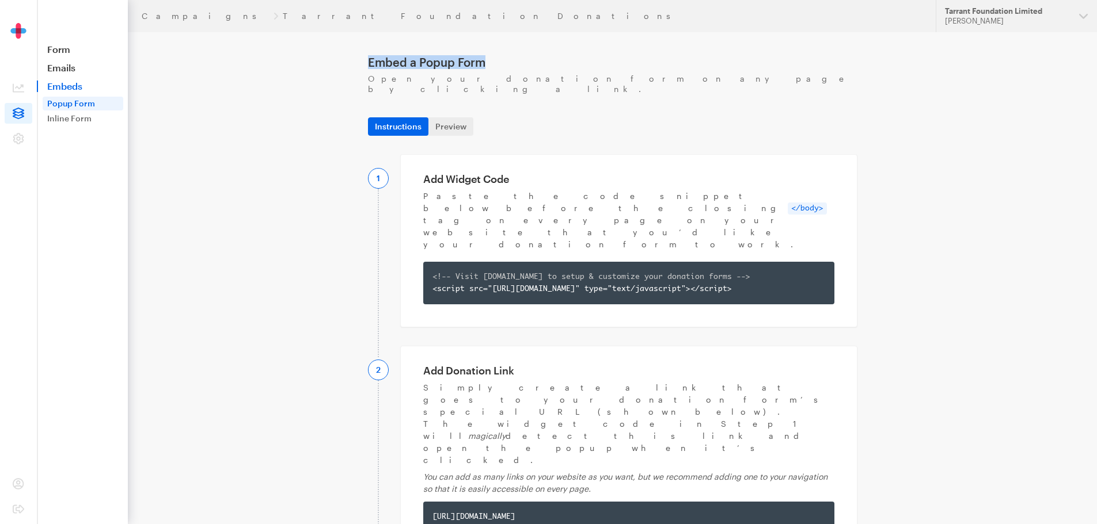
drag, startPoint x: 490, startPoint y: 60, endPoint x: 364, endPoint y: 60, distance: 126.1
click at [364, 60] on main "Embed a Popup Form Open your donation form on any page by clicking a link. Inst…" at bounding box center [548, 487] width 829 height 975
click at [436, 118] on link "Preview" at bounding box center [450, 126] width 45 height 18
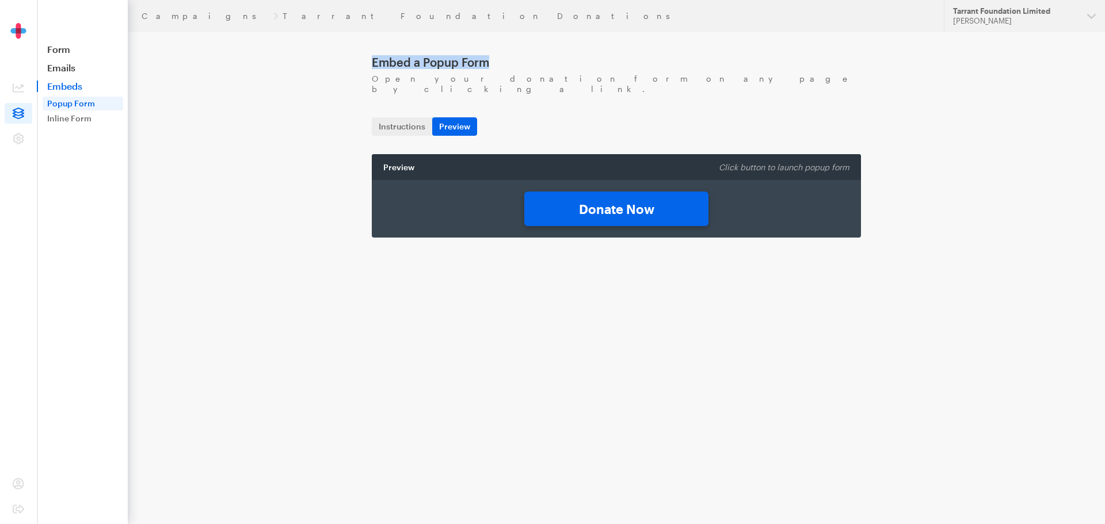
click at [579, 204] on link "Donate Now" at bounding box center [616, 209] width 184 height 35
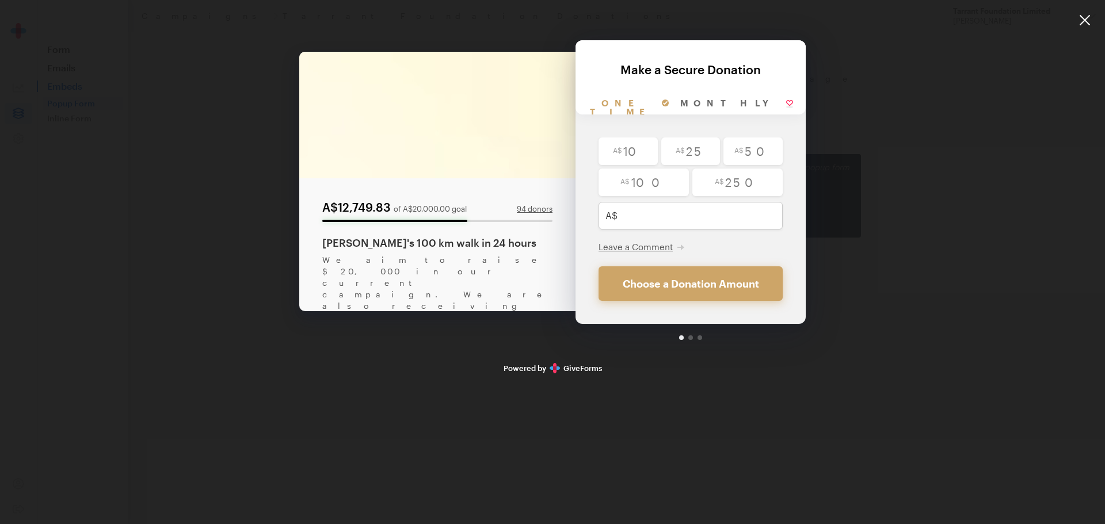
click at [1083, 21] on div at bounding box center [1085, 20] width 40 height 40
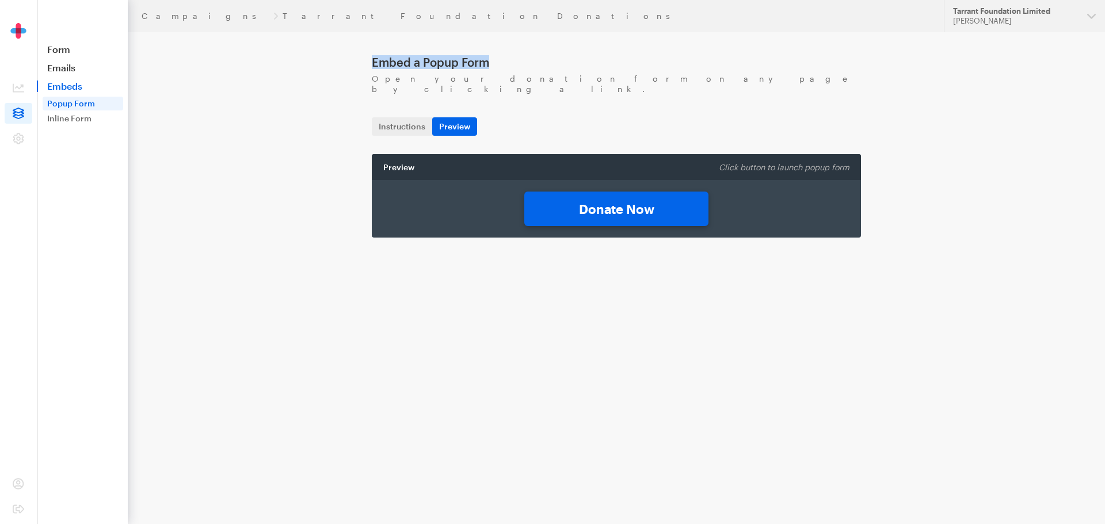
drag, startPoint x: 496, startPoint y: 64, endPoint x: 366, endPoint y: 65, distance: 130.1
click at [366, 65] on main "Embed a Popup Form Open your donation form on any page by clicking a link. Inst…" at bounding box center [552, 151] width 829 height 303
copy h1 "Embed a Popup Form"
